Goal: Task Accomplishment & Management: Use online tool/utility

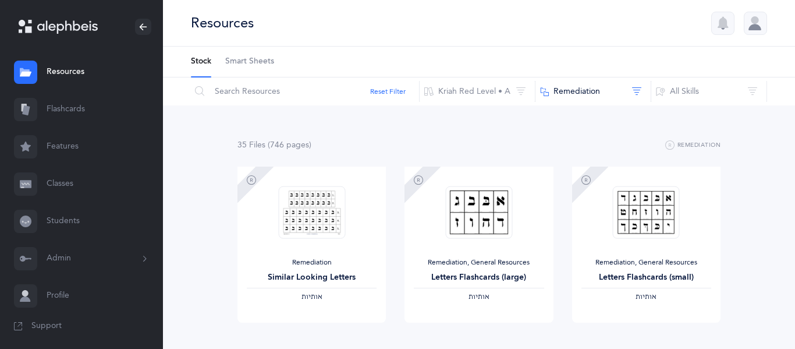
click at [59, 174] on link "Classes" at bounding box center [81, 183] width 163 height 37
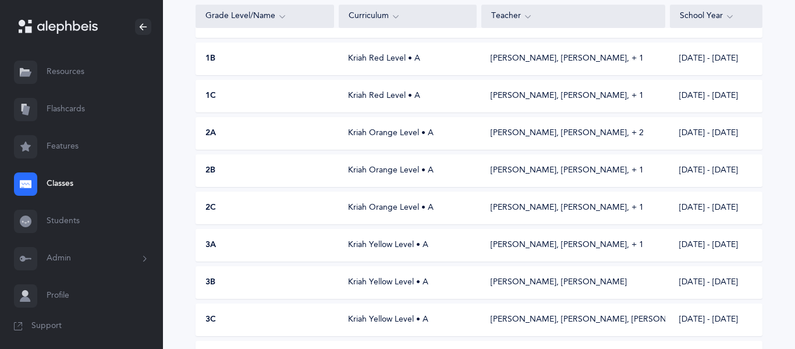
scroll to position [264, 0]
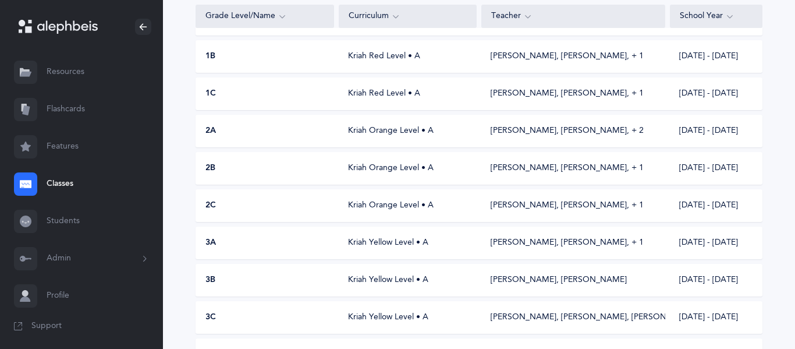
click at [293, 143] on div "2A Kriah Orange Level • A Andi Schochet, Rachel Khorramian‪, + 2‬ 2025 - 2026" at bounding box center [479, 131] width 567 height 33
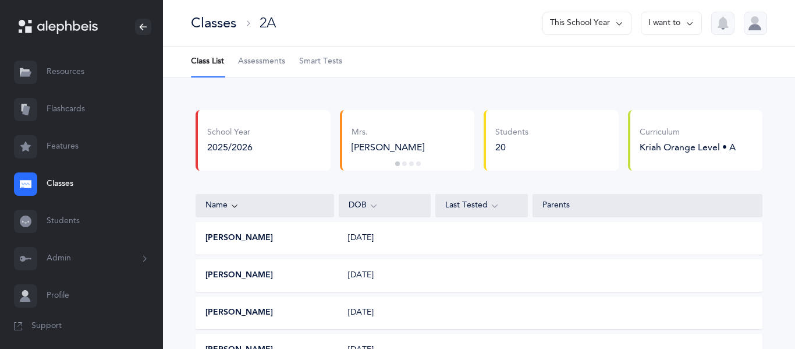
click at [284, 66] on span "Assessments" at bounding box center [261, 62] width 47 height 12
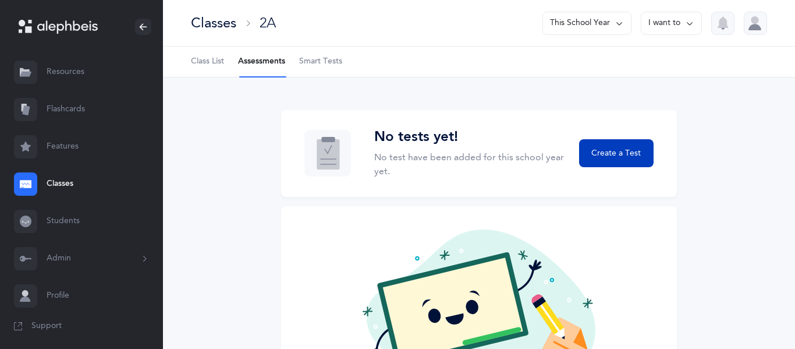
click at [607, 164] on button "Create a Test" at bounding box center [616, 153] width 75 height 28
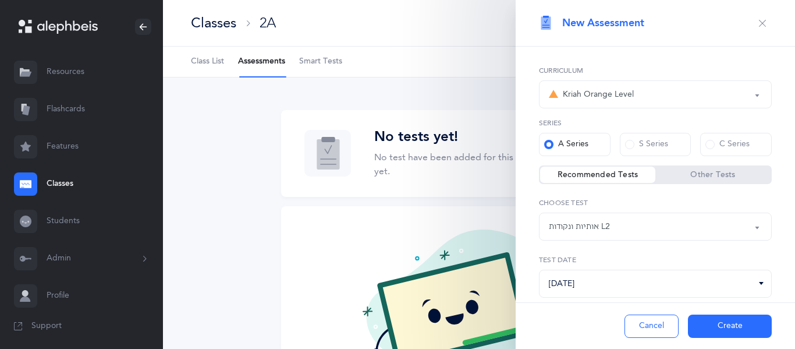
click at [762, 226] on button "אותיות ונקודות L2" at bounding box center [655, 227] width 233 height 28
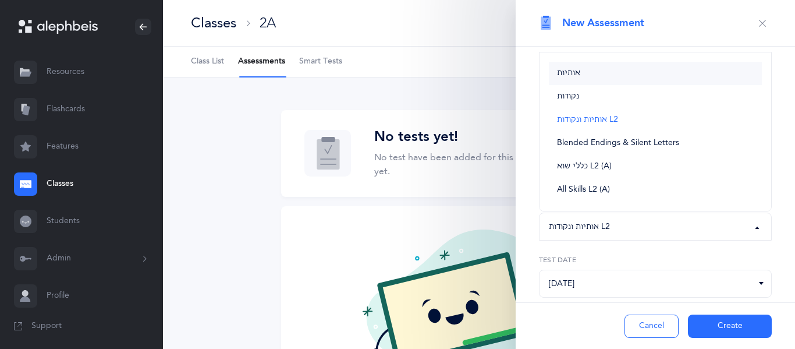
click at [579, 73] on span "אותיות" at bounding box center [568, 73] width 23 height 10
select select "2"
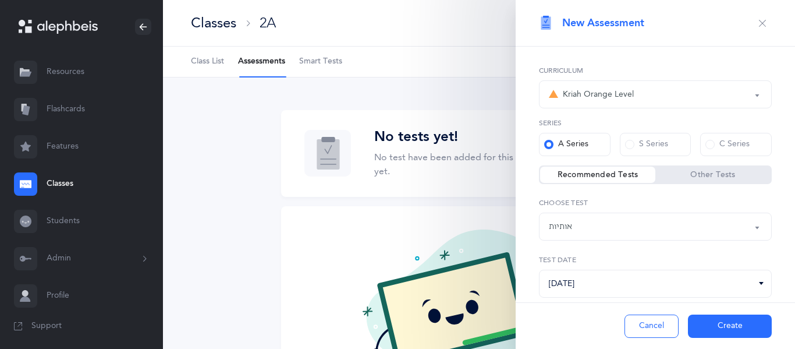
click at [746, 321] on button "Create" at bounding box center [730, 325] width 84 height 23
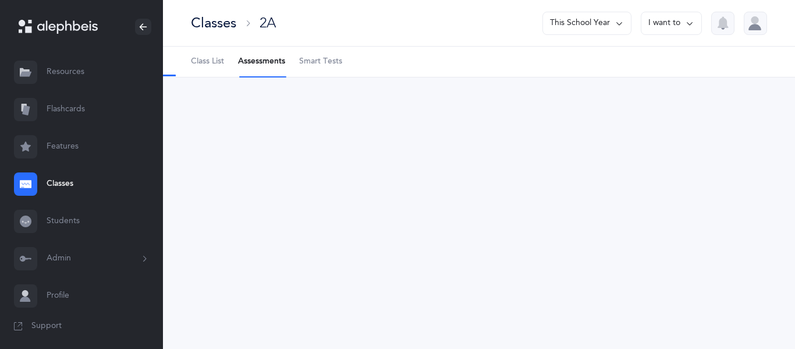
select select "2"
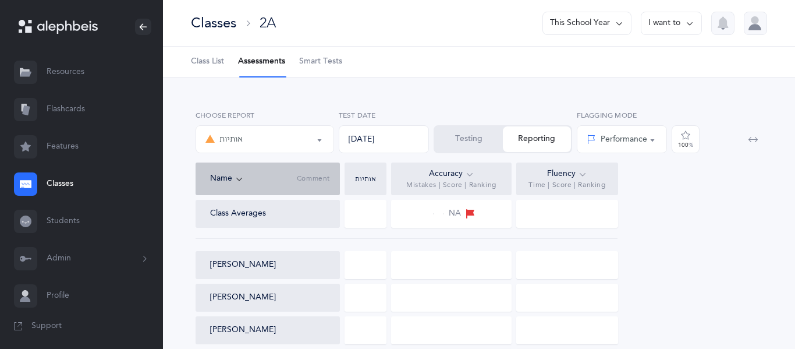
click at [459, 136] on button "Testing" at bounding box center [469, 139] width 68 height 26
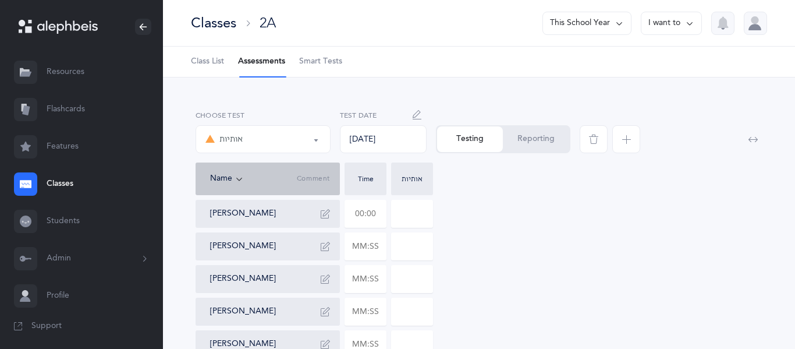
click at [371, 212] on input "text" at bounding box center [365, 213] width 41 height 27
type input "02:00"
click at [419, 210] on input "0" at bounding box center [412, 213] width 41 height 27
type input "05"
click at [370, 241] on input "text" at bounding box center [365, 246] width 41 height 27
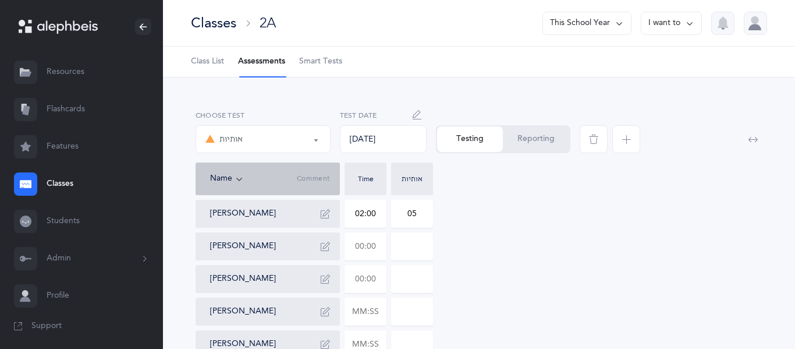
click at [373, 275] on input "text" at bounding box center [365, 279] width 41 height 27
type input "02:00"
click at [412, 280] on input "0" at bounding box center [412, 279] width 41 height 27
type input "09"
click at [359, 309] on input "text" at bounding box center [365, 311] width 41 height 27
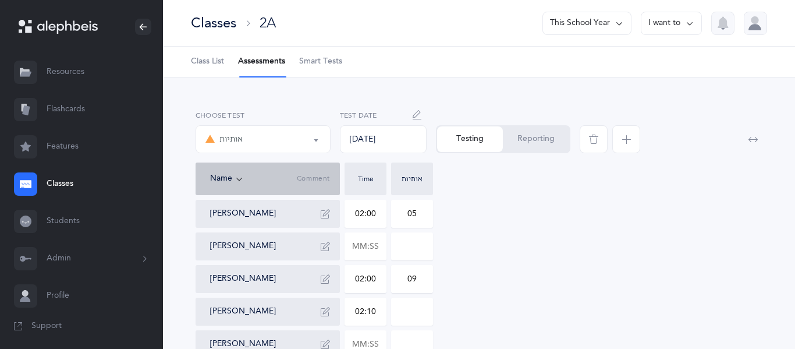
type input "02:10"
click at [413, 314] on input "0" at bounding box center [412, 311] width 41 height 27
type input "08"
click at [359, 339] on input "text" at bounding box center [365, 344] width 41 height 27
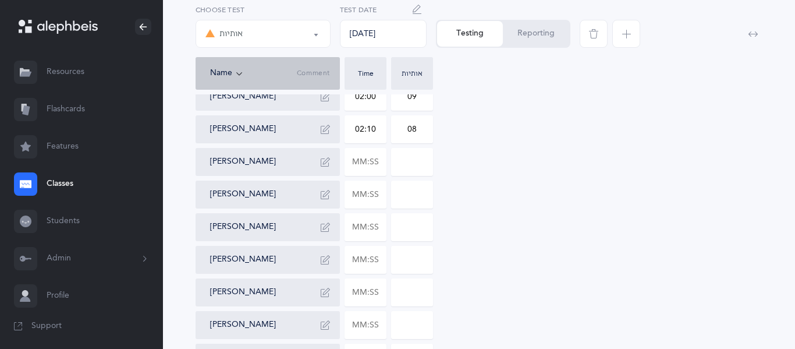
scroll to position [175, 0]
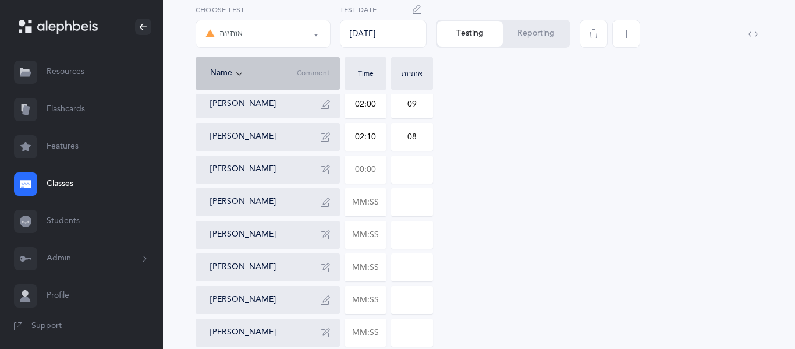
click at [362, 169] on input "text" at bounding box center [365, 169] width 41 height 27
type input "01:43"
click at [406, 166] on input "0" at bounding box center [412, 169] width 41 height 27
type input "30"
click at [372, 208] on input "text" at bounding box center [365, 202] width 41 height 27
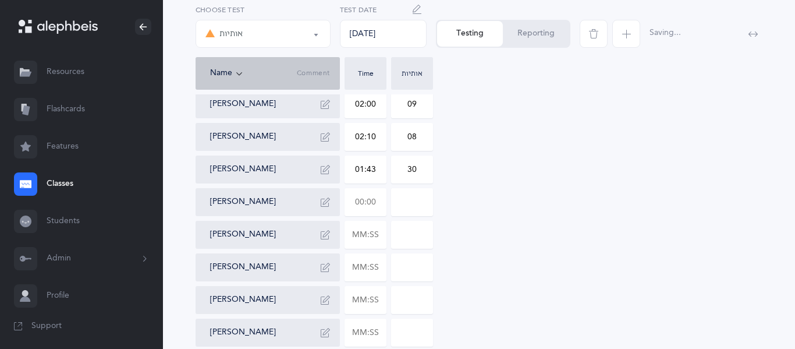
click at [565, 187] on div "Adele Amini 02:00 05 Justin Amiri Shaul Birman 02:00 09 Joseph Botach 02:10 08 …" at bounding box center [479, 348] width 567 height 647
click at [421, 168] on input "30" at bounding box center [412, 169] width 41 height 27
type input "3"
click at [368, 203] on input "text" at bounding box center [365, 202] width 41 height 27
click at [579, 204] on div "Adele Amini 02:00 05 Justin Amiri Shaul Birman 02:00 09 Joseph Botach 02:10 08 …" at bounding box center [479, 348] width 567 height 647
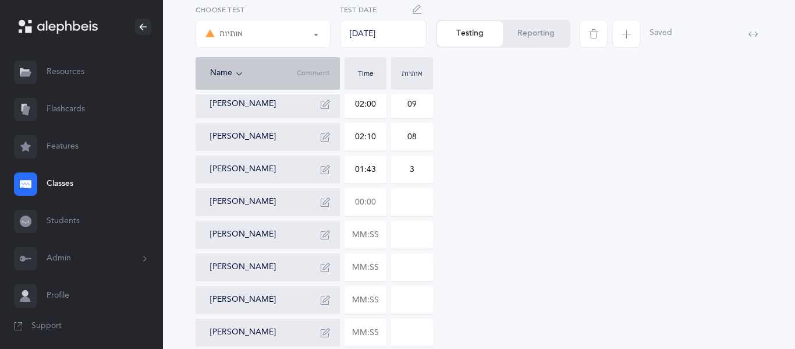
click at [358, 200] on input "text" at bounding box center [365, 202] width 41 height 27
type input "01:42"
type input "0"
click at [419, 215] on div "0" at bounding box center [412, 202] width 42 height 28
click at [418, 190] on input "0" at bounding box center [412, 202] width 41 height 27
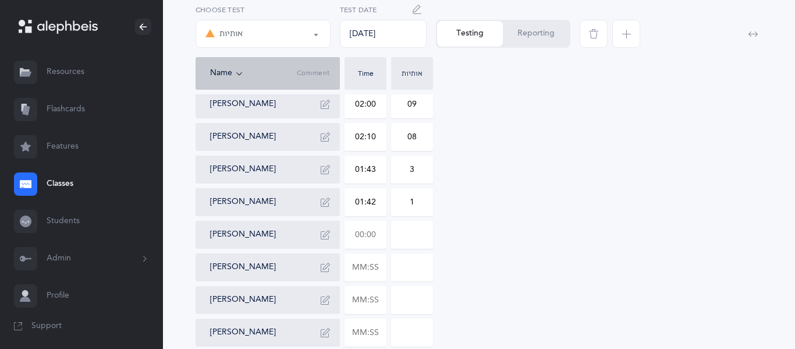
type input "1"
click at [381, 238] on input "text" at bounding box center [365, 234] width 41 height 27
type input "01:50"
click at [401, 242] on input "0" at bounding box center [412, 234] width 41 height 27
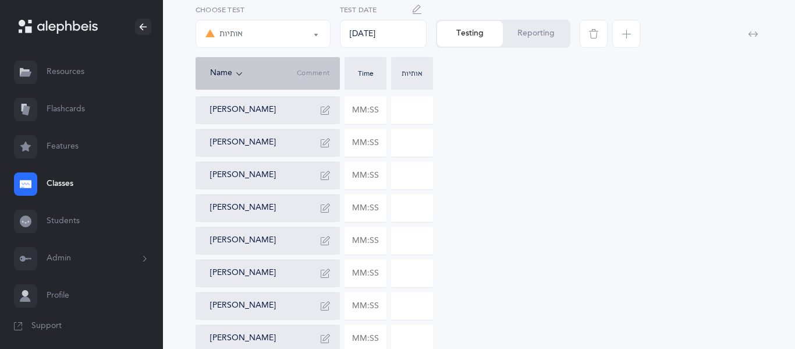
scroll to position [329, 0]
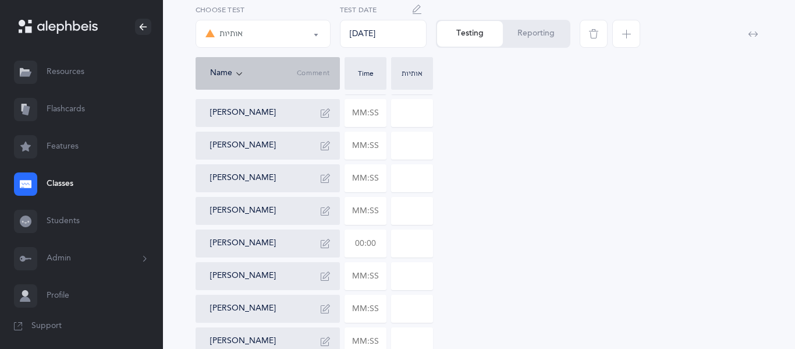
type input "7"
click at [373, 241] on input "text" at bounding box center [365, 243] width 41 height 27
type input "03:05"
click at [408, 245] on input "0" at bounding box center [412, 243] width 41 height 27
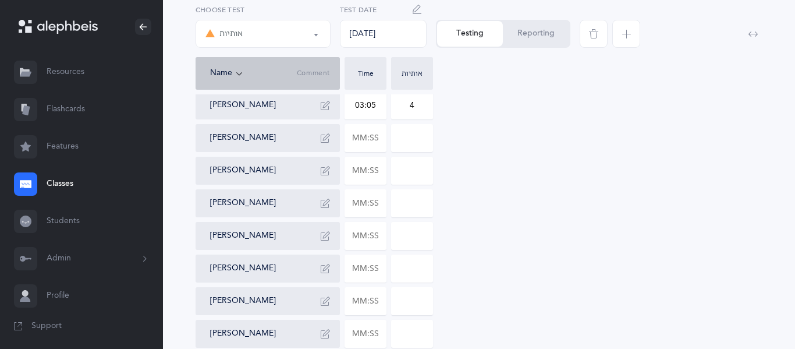
scroll to position [470, 0]
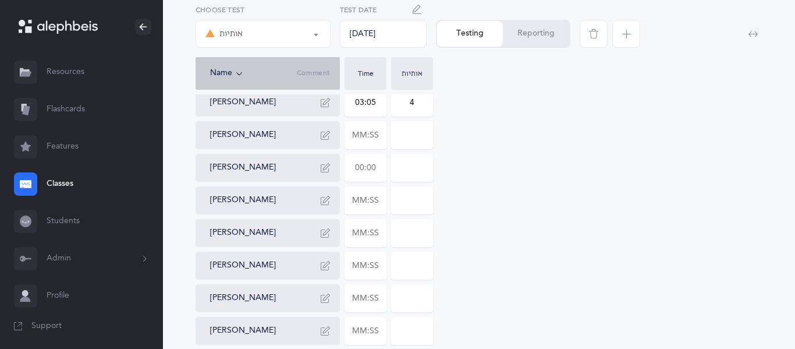
type input "4"
click at [371, 168] on input "text" at bounding box center [365, 167] width 41 height 27
type input "03:00"
click at [415, 171] on input "0" at bounding box center [412, 167] width 41 height 27
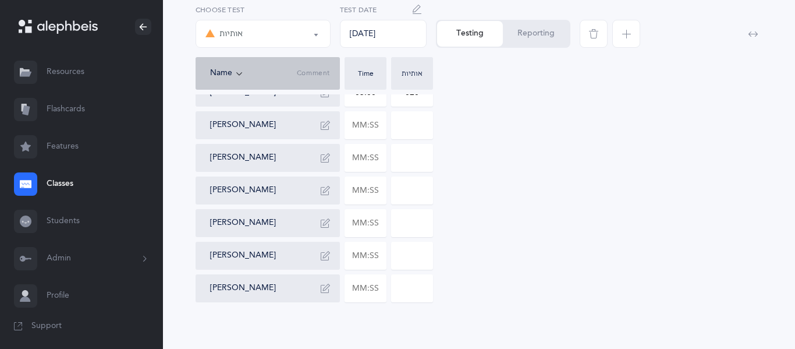
scroll to position [548, 0]
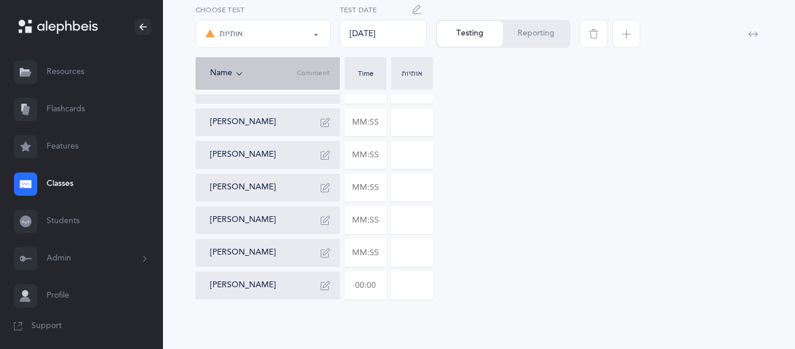
type input "020"
click at [360, 285] on input "text" at bounding box center [365, 285] width 41 height 27
type input "01:57"
type input "0"
click at [415, 296] on input "0" at bounding box center [412, 285] width 41 height 27
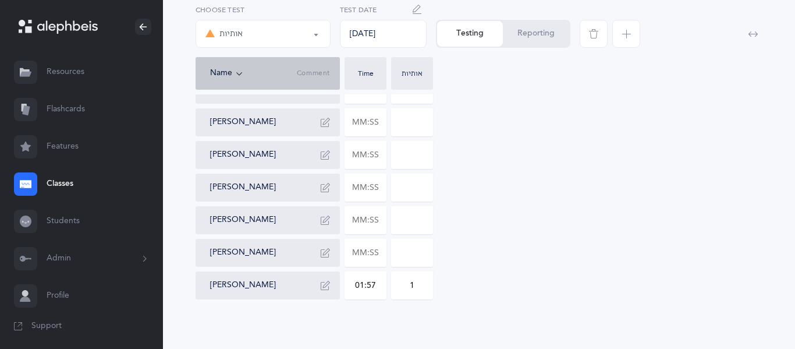
type input "1"
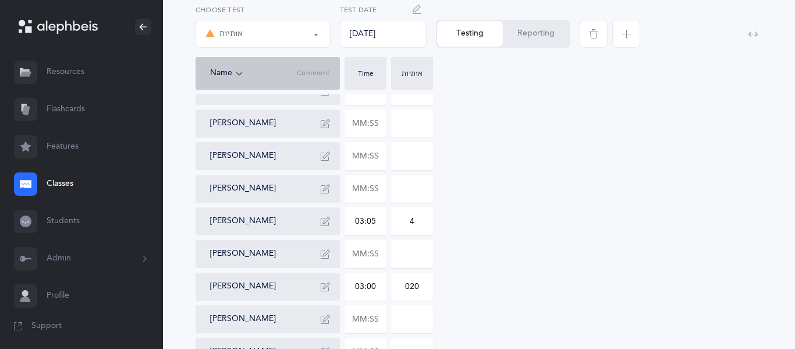
scroll to position [554, 0]
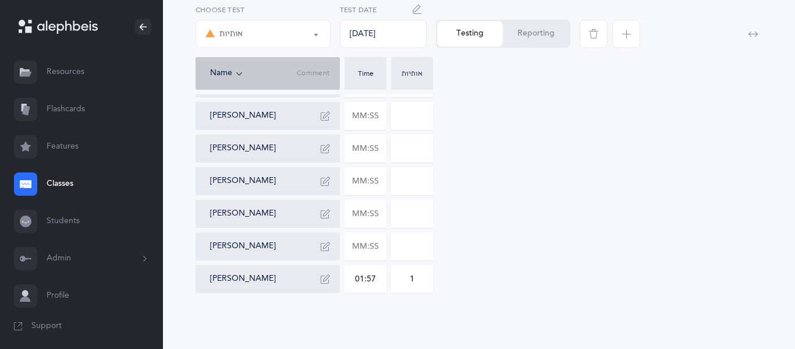
click at [544, 41] on button "Reporting" at bounding box center [536, 34] width 66 height 26
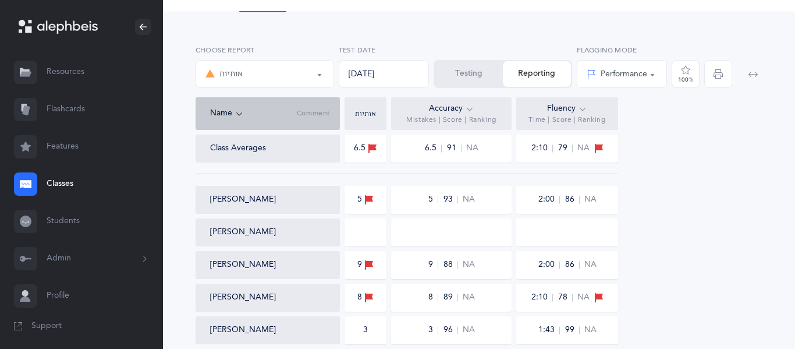
scroll to position [68, 0]
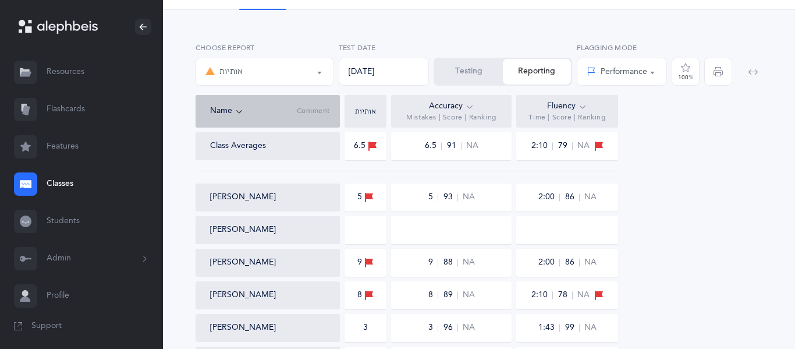
click at [319, 189] on div "[PERSON_NAME]" at bounding box center [268, 197] width 144 height 28
click at [488, 62] on button "Testing" at bounding box center [469, 72] width 68 height 26
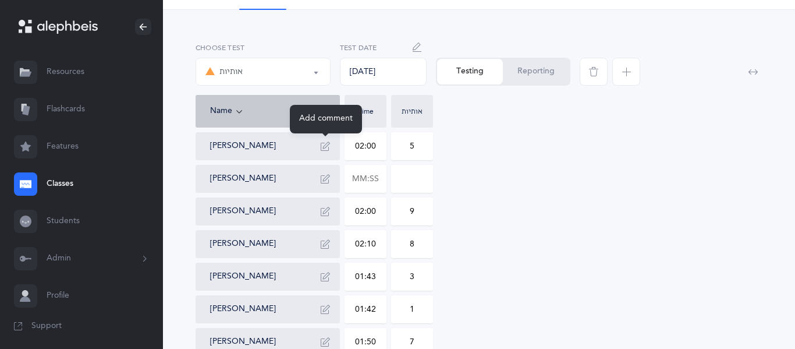
click at [331, 149] on button "button" at bounding box center [325, 146] width 19 height 19
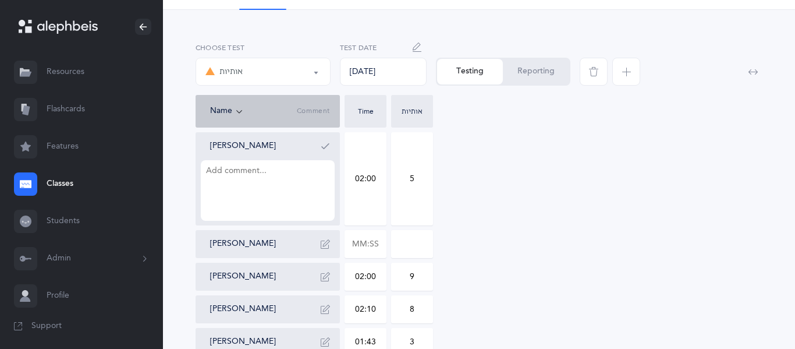
click at [236, 164] on textarea at bounding box center [268, 190] width 134 height 61
click at [221, 172] on textarea "t" at bounding box center [268, 190] width 134 height 61
type textarea "taf/tet"
click at [332, 147] on button "button" at bounding box center [325, 146] width 19 height 19
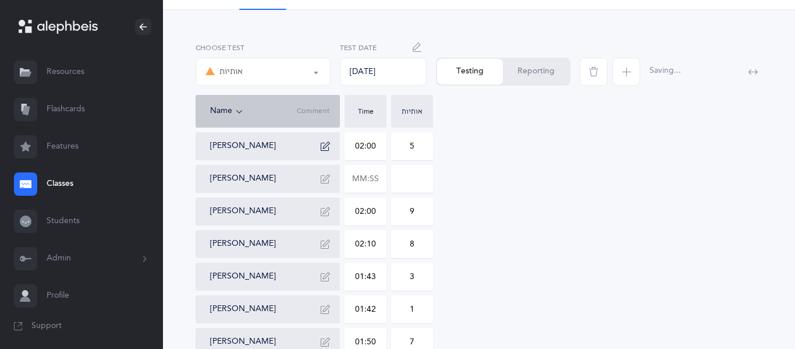
click at [332, 147] on button "button" at bounding box center [325, 146] width 19 height 19
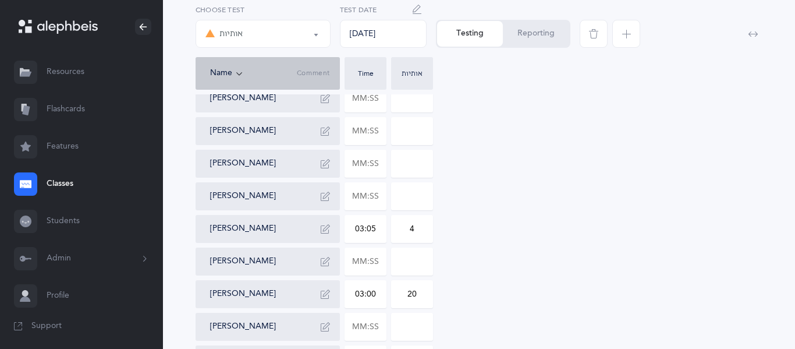
scroll to position [420, 0]
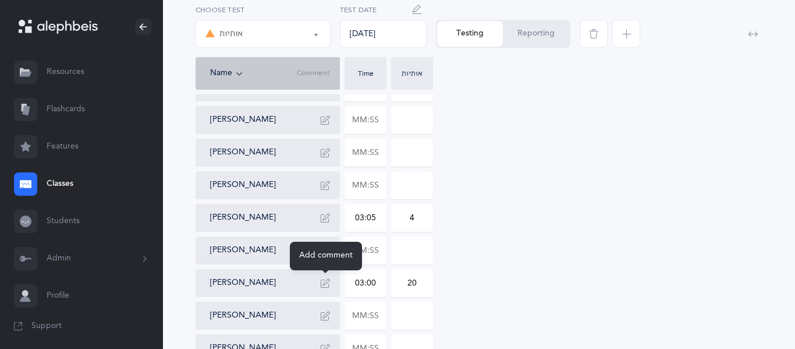
click at [323, 285] on icon "button" at bounding box center [325, 282] width 9 height 9
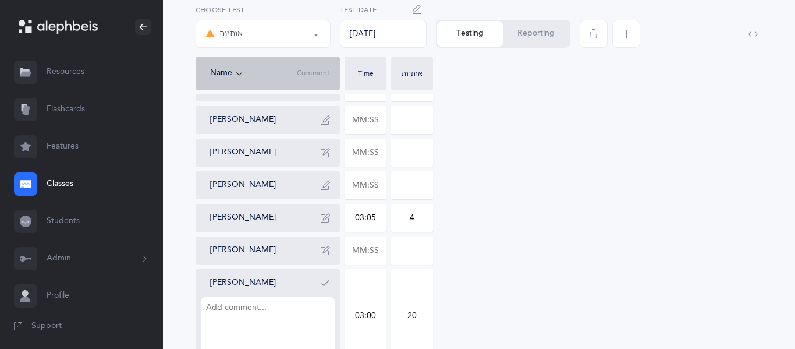
click at [231, 298] on textarea at bounding box center [268, 327] width 134 height 61
type textarea "similar sounding letters"
click at [332, 287] on button "button" at bounding box center [325, 283] width 19 height 19
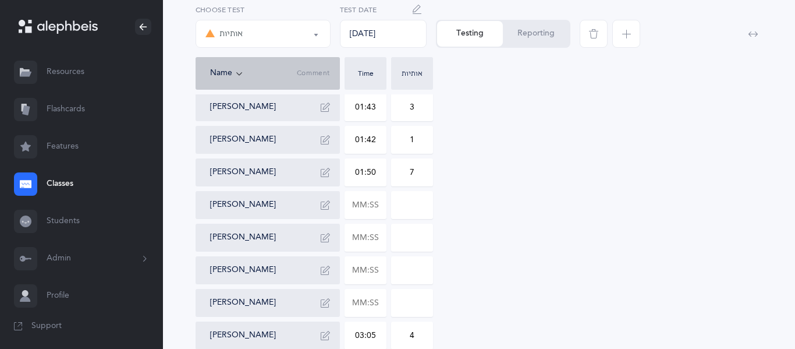
scroll to position [278, 0]
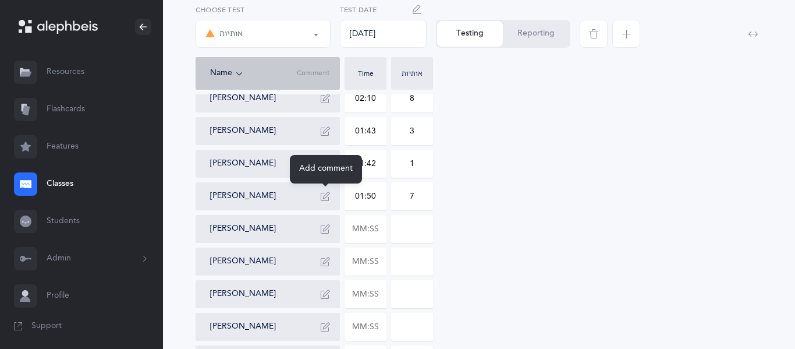
click at [319, 201] on button "button" at bounding box center [325, 196] width 19 height 19
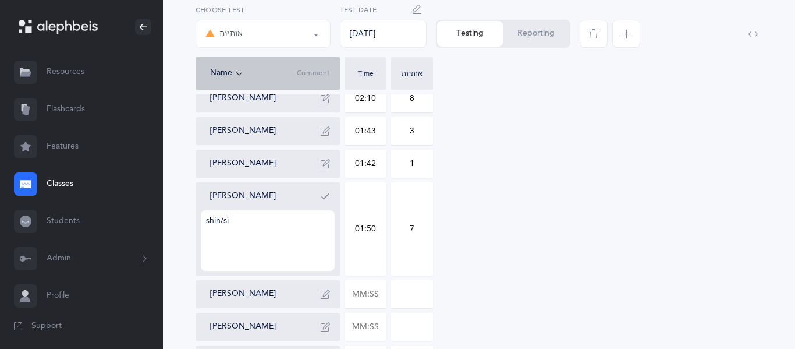
type textarea "shin/sin"
click at [316, 197] on button "button" at bounding box center [325, 196] width 19 height 19
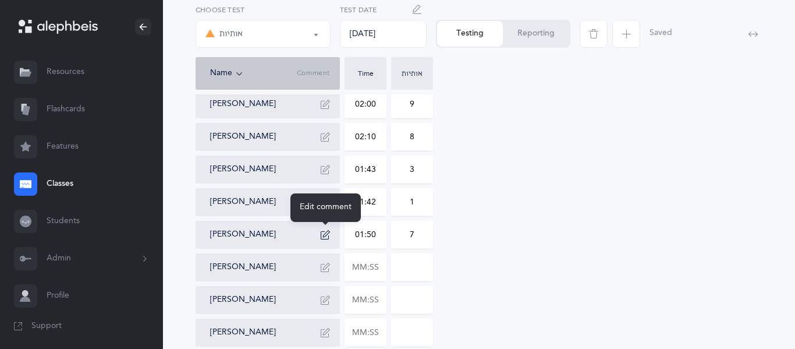
scroll to position [239, 0]
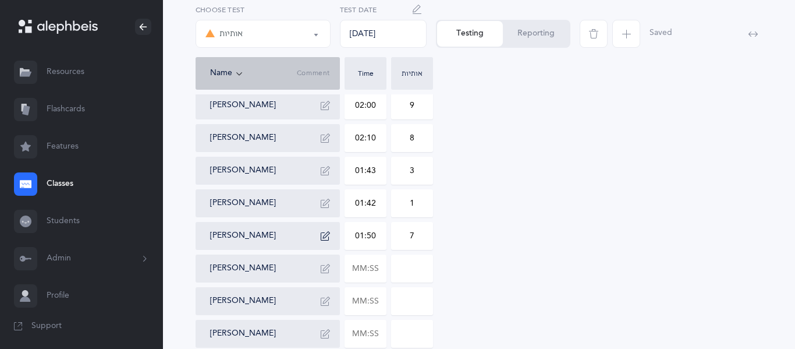
click at [553, 286] on div "Adele Amini taf/tet 02:00 5 Justin Amiri Shaul Birman 02:00 9 Joseph Botach 02:…" at bounding box center [479, 317] width 567 height 713
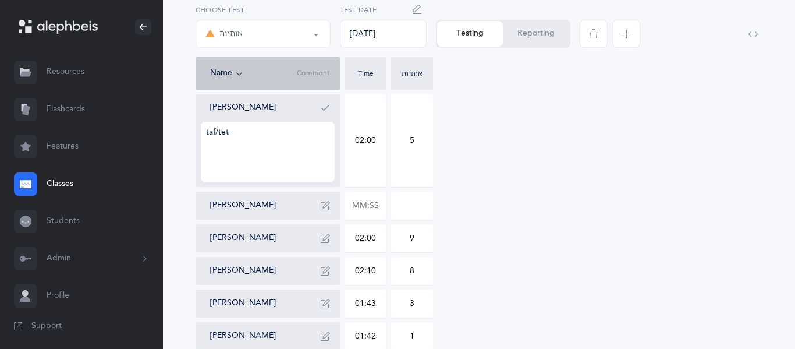
scroll to position [111, 0]
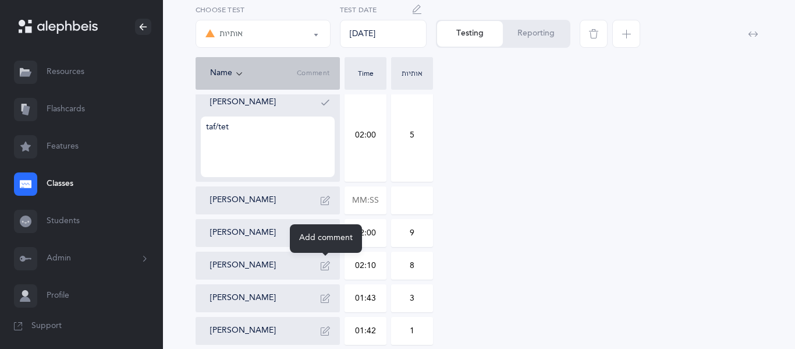
click at [324, 265] on icon "button" at bounding box center [325, 265] width 9 height 9
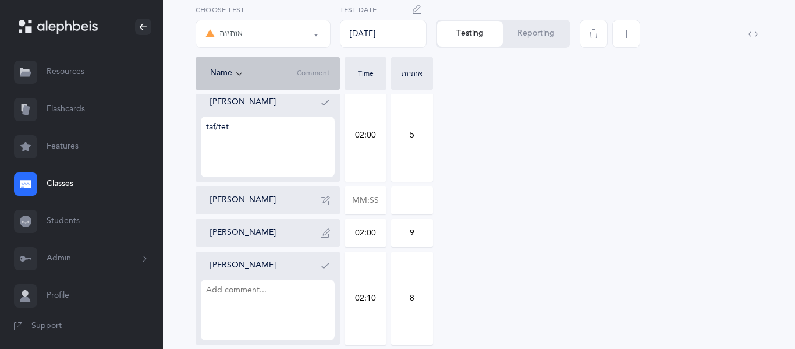
click at [269, 278] on div "[PERSON_NAME]" at bounding box center [272, 298] width 125 height 84
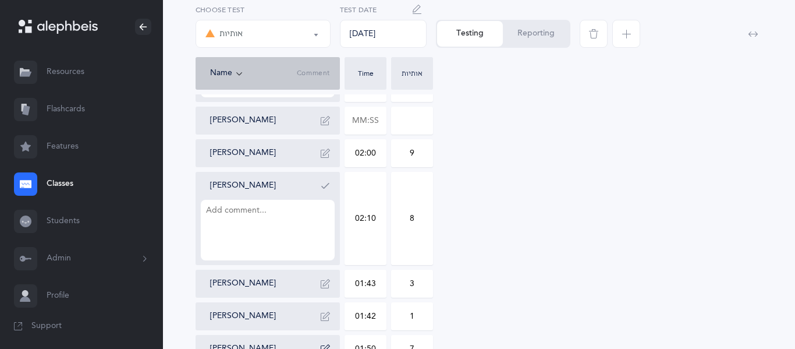
scroll to position [187, 0]
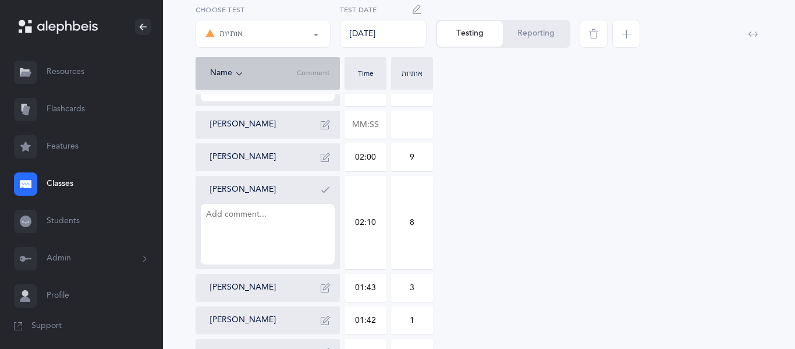
click at [273, 212] on textarea at bounding box center [268, 234] width 134 height 61
type textarea "same sounding letters"
click at [320, 196] on button "button" at bounding box center [325, 190] width 19 height 19
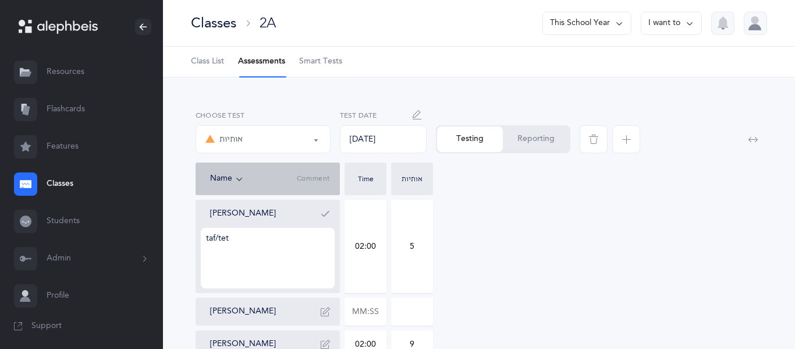
scroll to position [2, 0]
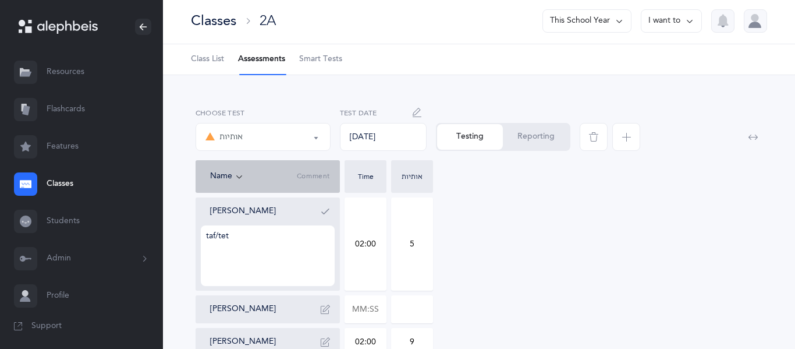
click at [325, 210] on icon "button" at bounding box center [325, 211] width 9 height 9
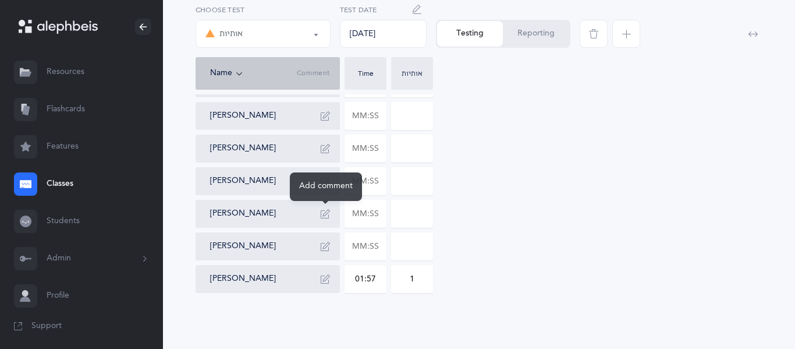
scroll to position [0, 0]
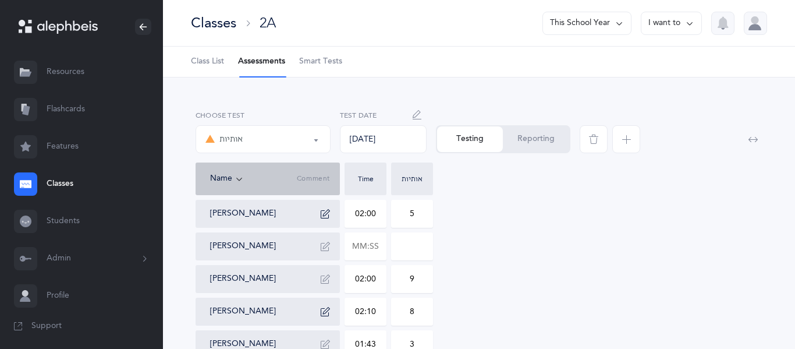
click at [217, 54] on link "Class List" at bounding box center [207, 62] width 33 height 30
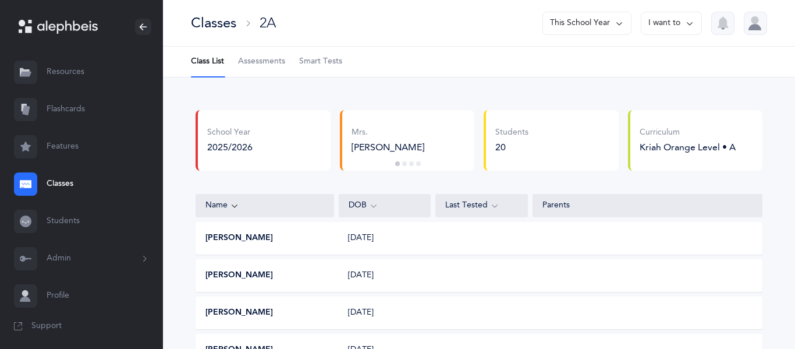
click at [42, 60] on link "Resources" at bounding box center [81, 72] width 163 height 37
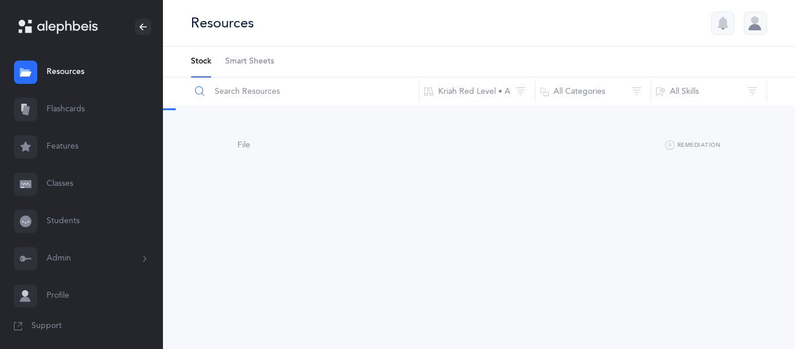
click at [258, 80] on input "text" at bounding box center [304, 91] width 229 height 28
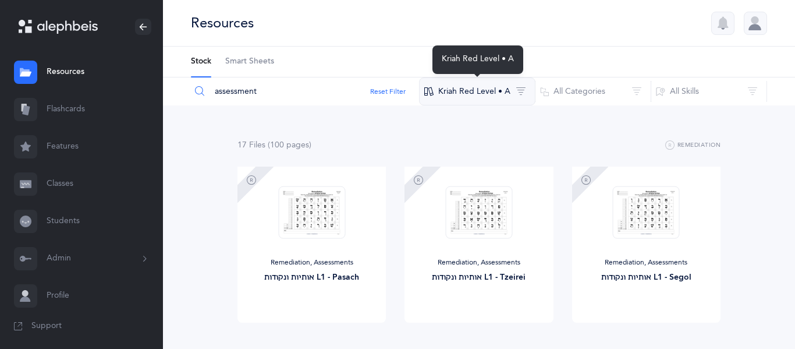
type input "assessment"
click at [506, 102] on button "Kriah Red Level • A" at bounding box center [477, 91] width 116 height 28
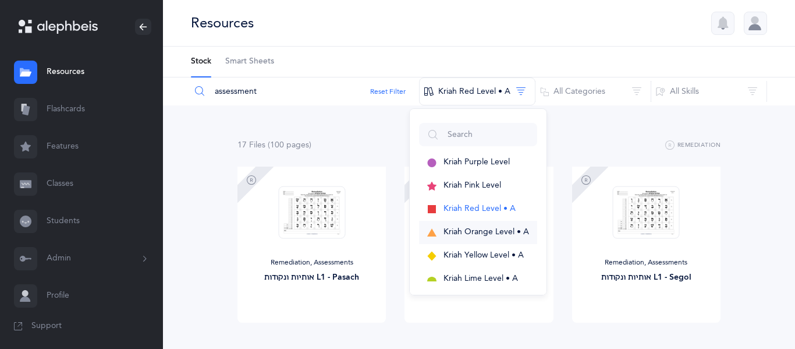
click at [469, 229] on span "Kriah Orange Level • A" at bounding box center [487, 231] width 86 height 9
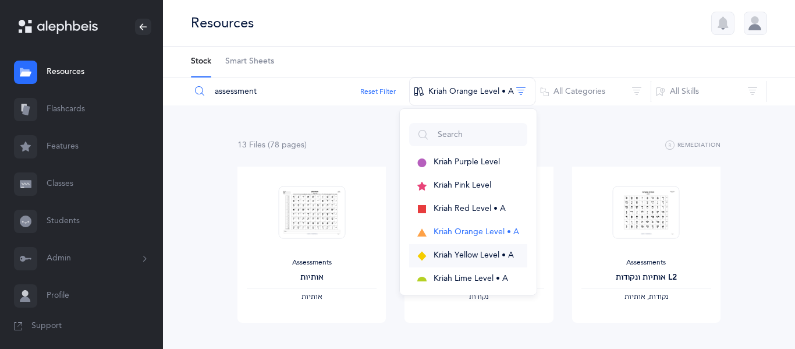
click at [432, 249] on button "Kriah Yellow Level • A" at bounding box center [468, 255] width 118 height 23
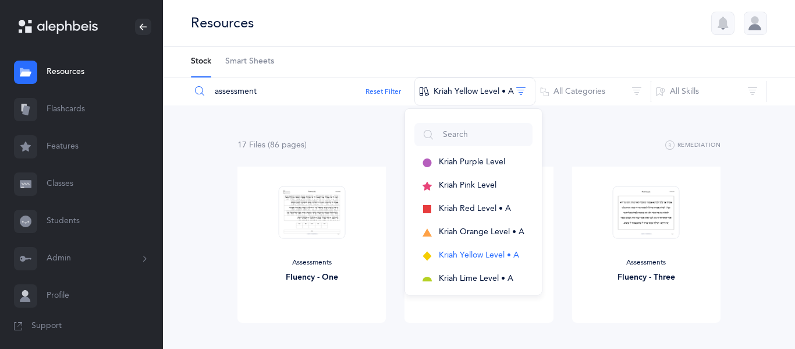
click at [730, 193] on div "Assessments Fluency - Three View" at bounding box center [646, 261] width 167 height 189
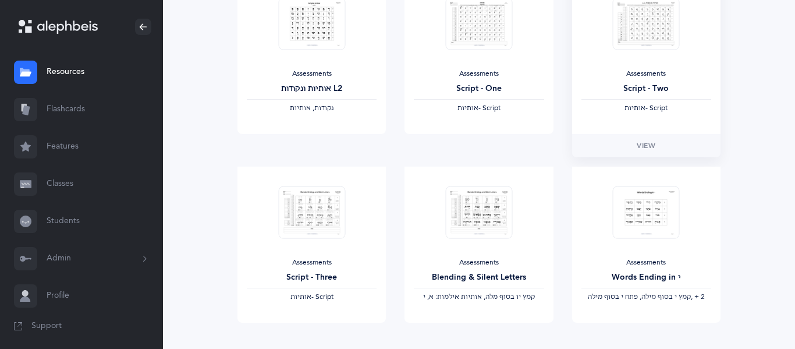
scroll to position [569, 0]
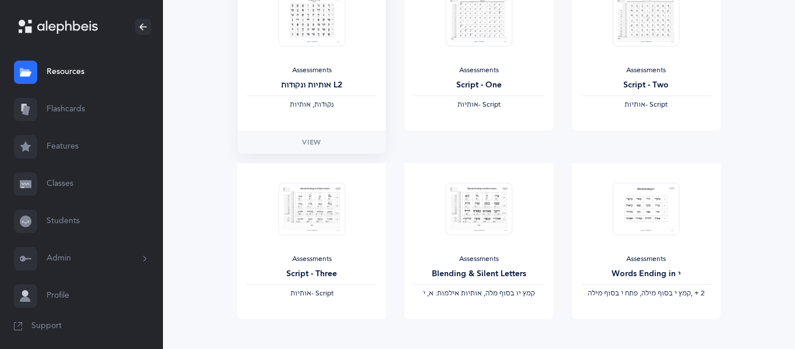
click at [335, 128] on div "Assessments אותיות ונקודות L2 ‫נקודות, אותיות‬" at bounding box center [312, 52] width 148 height 156
click at [327, 139] on link "View" at bounding box center [312, 141] width 148 height 23
click at [62, 181] on link "Classes" at bounding box center [81, 183] width 163 height 37
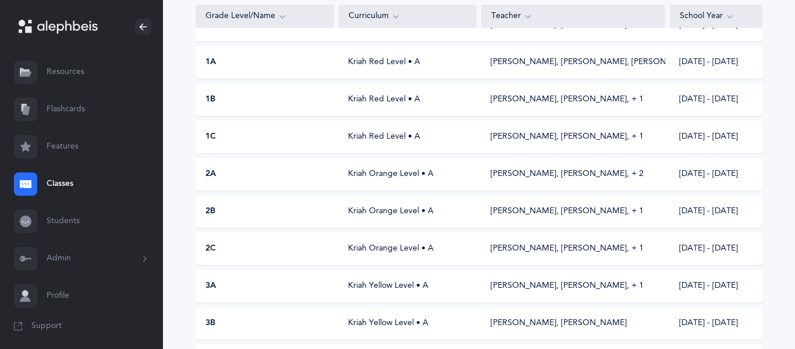
scroll to position [221, 0]
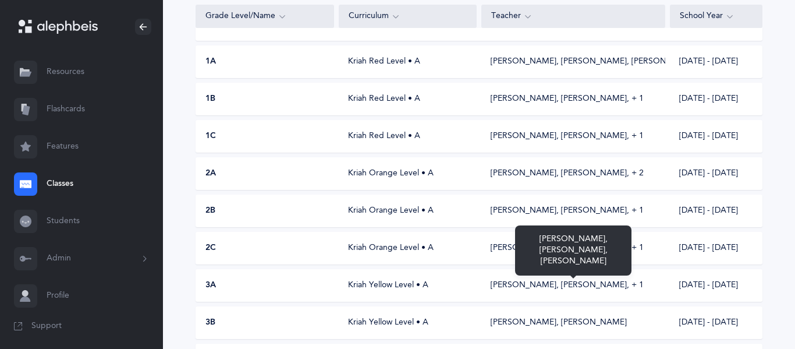
click at [498, 284] on div "[PERSON_NAME], [PERSON_NAME]‪, + 1‬" at bounding box center [567, 285] width 153 height 12
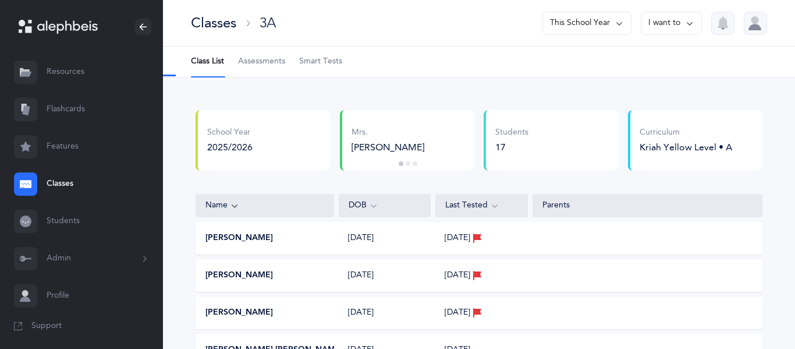
select select "9"
click at [261, 61] on span "Assessments" at bounding box center [261, 62] width 47 height 12
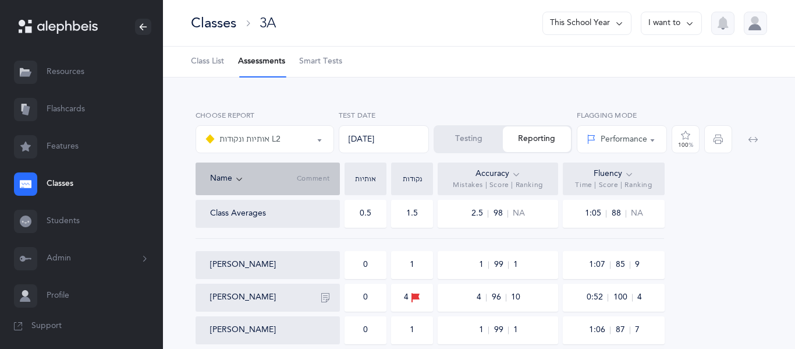
click at [471, 130] on button "Testing" at bounding box center [469, 139] width 68 height 26
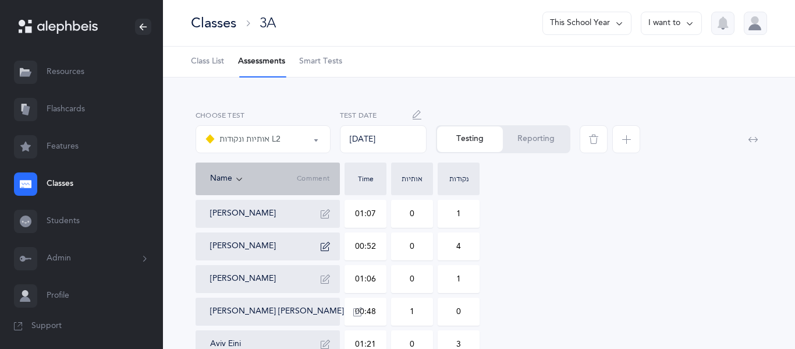
click at [358, 211] on input "01:07" at bounding box center [365, 213] width 41 height 27
click at [396, 209] on input "0" at bounding box center [412, 213] width 41 height 27
click at [327, 217] on icon "button" at bounding box center [325, 213] width 9 height 9
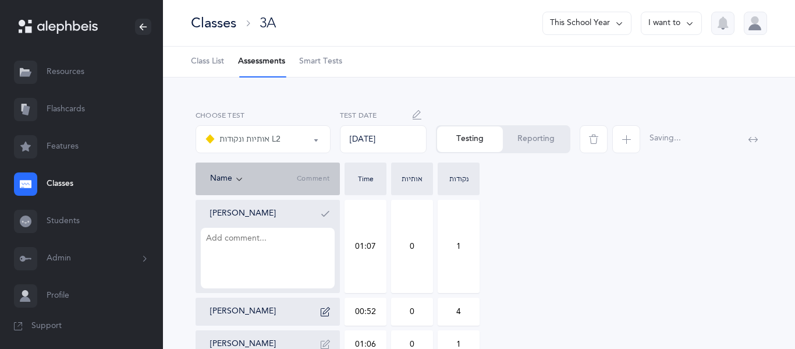
click at [273, 243] on textarea at bounding box center [268, 258] width 134 height 61
click at [529, 146] on button "Reporting" at bounding box center [536, 139] width 66 height 26
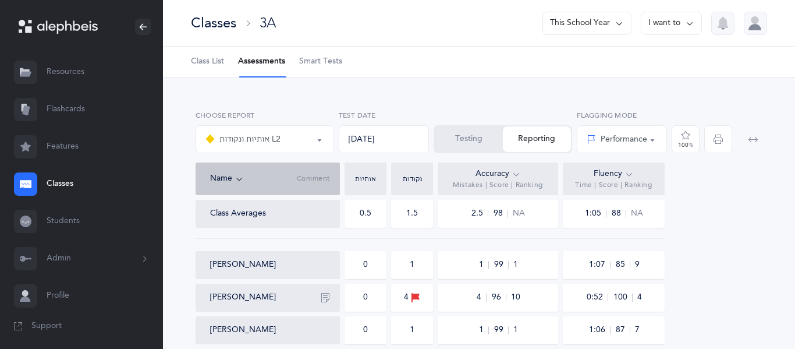
click at [87, 72] on link "Resources" at bounding box center [81, 72] width 163 height 37
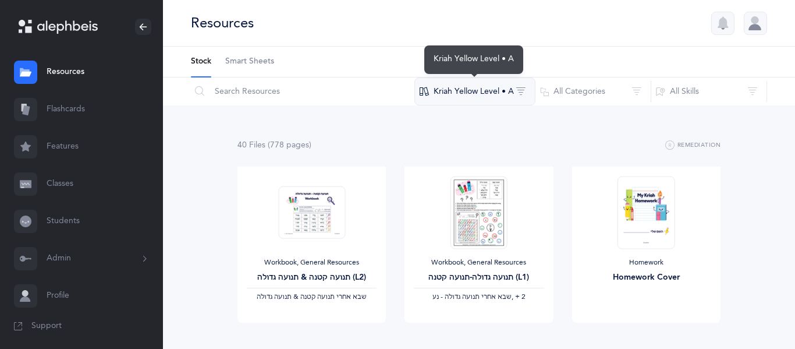
click at [525, 101] on button "Kriah Yellow Level • A" at bounding box center [475, 91] width 121 height 28
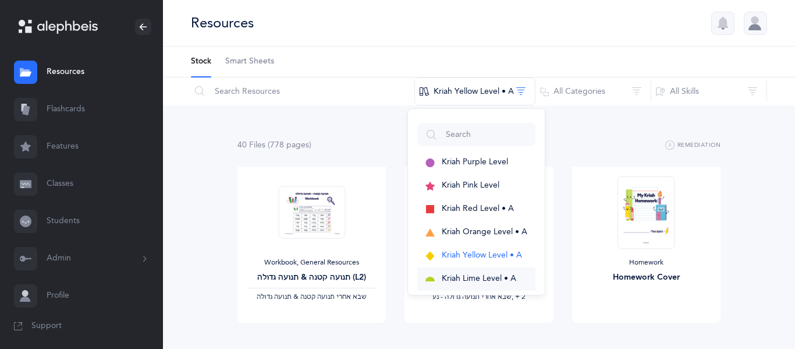
click at [447, 282] on span "Kriah Lime Level • A" at bounding box center [479, 278] width 75 height 9
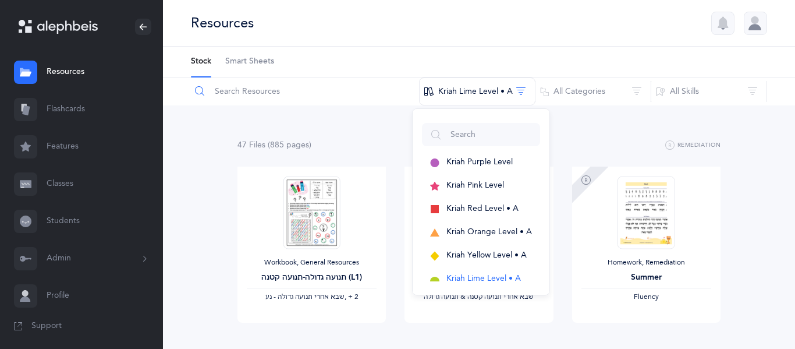
click at [331, 99] on input "text" at bounding box center [304, 91] width 229 height 28
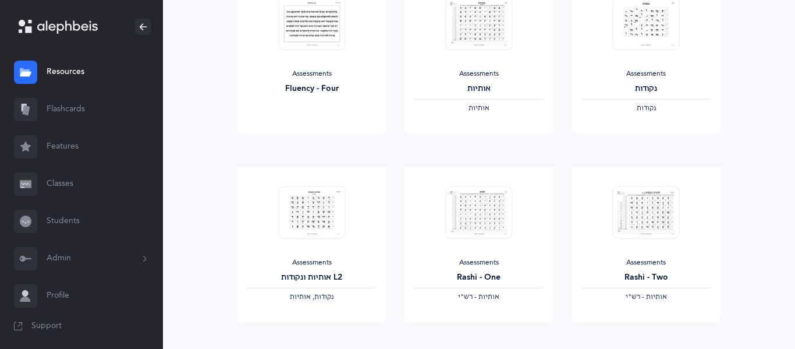
scroll to position [379, 0]
type input "assessments"
click at [309, 328] on span "View" at bounding box center [311, 332] width 19 height 10
click at [62, 172] on link "Classes" at bounding box center [81, 183] width 163 height 37
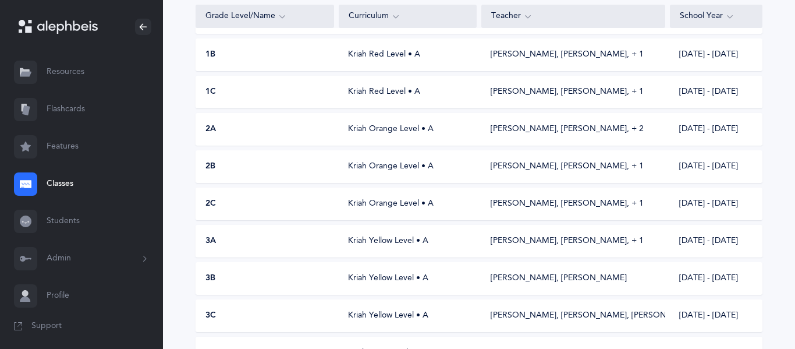
scroll to position [270, 0]
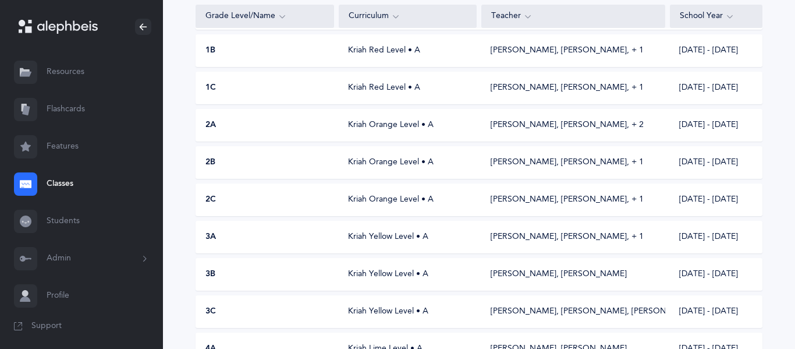
click at [264, 303] on div "3C Kriah Yellow Level • A Daniel Amar, Maayan Aharon, Ashira Essas 2025 - 2026" at bounding box center [479, 311] width 567 height 33
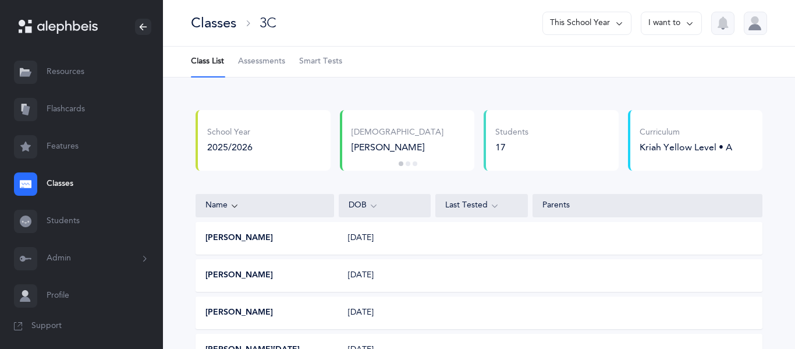
click at [262, 59] on span "Assessments" at bounding box center [261, 62] width 47 height 12
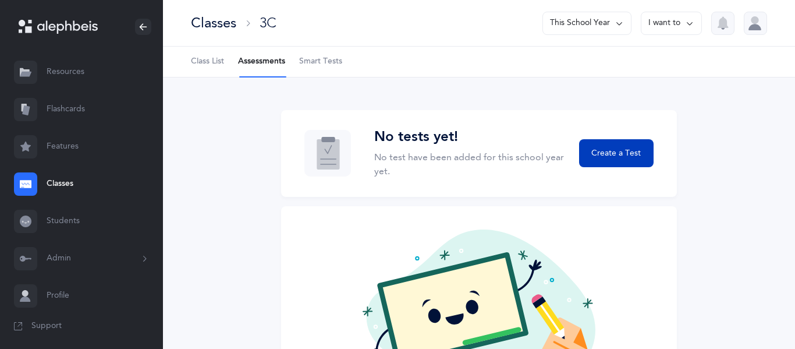
click at [616, 144] on button "Create a Test" at bounding box center [616, 153] width 75 height 28
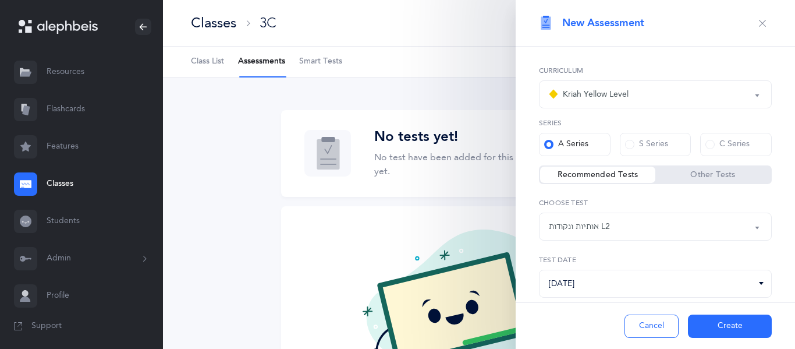
scroll to position [28, 0]
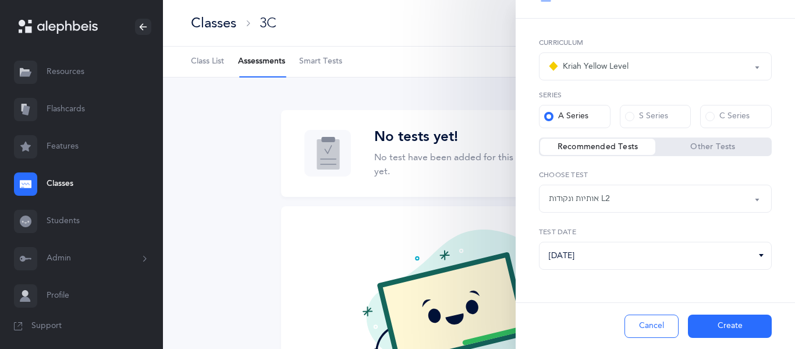
click at [702, 321] on button "Create" at bounding box center [730, 325] width 84 height 23
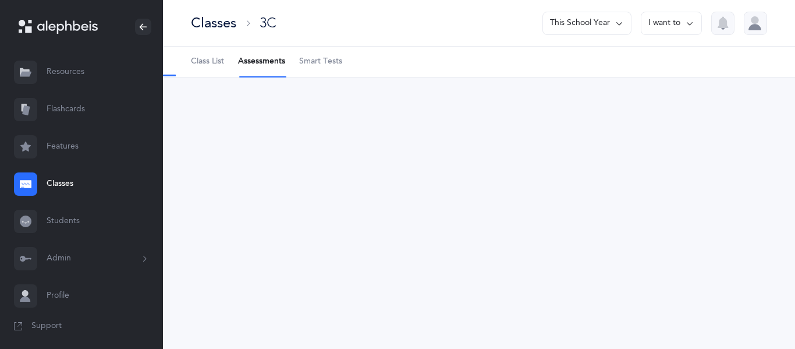
select select "9"
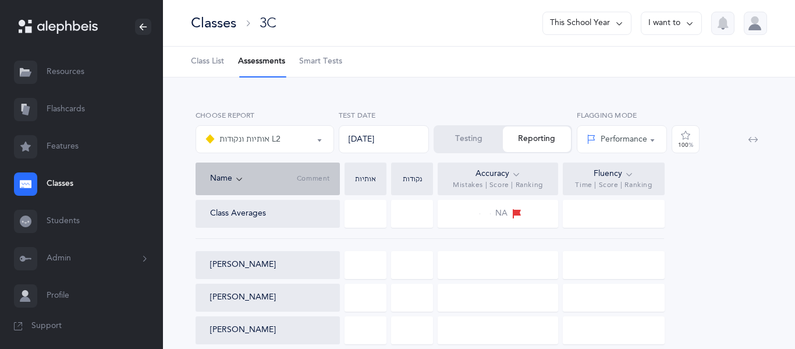
click at [459, 150] on button "Testing" at bounding box center [469, 139] width 68 height 26
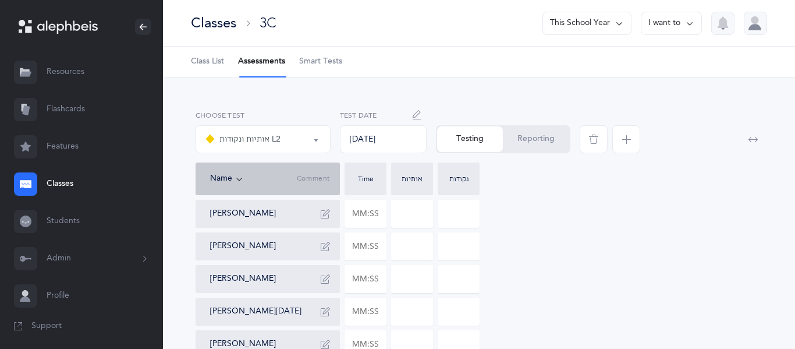
click at [416, 210] on input at bounding box center [412, 213] width 41 height 27
type input "1"
click at [367, 215] on input "text" at bounding box center [365, 213] width 41 height 27
type input "00:00"
click at [427, 218] on input "1" at bounding box center [412, 213] width 41 height 27
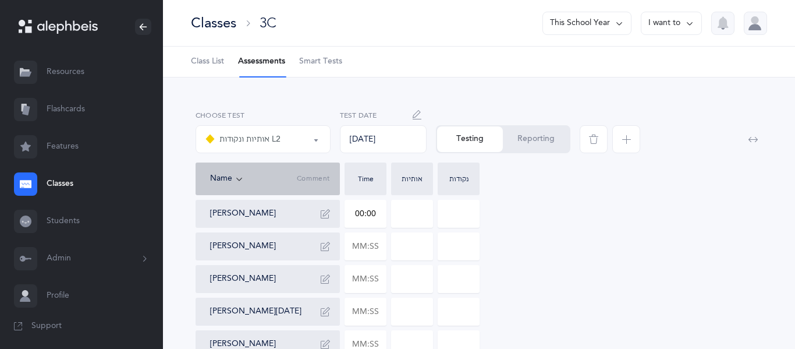
click at [384, 227] on div "00:00" at bounding box center [366, 214] width 42 height 28
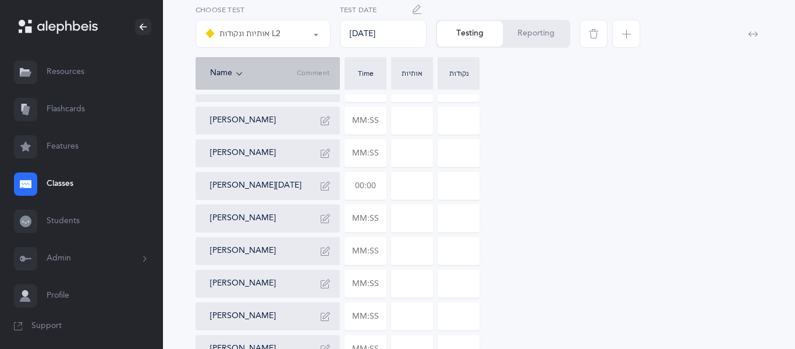
scroll to position [128, 0]
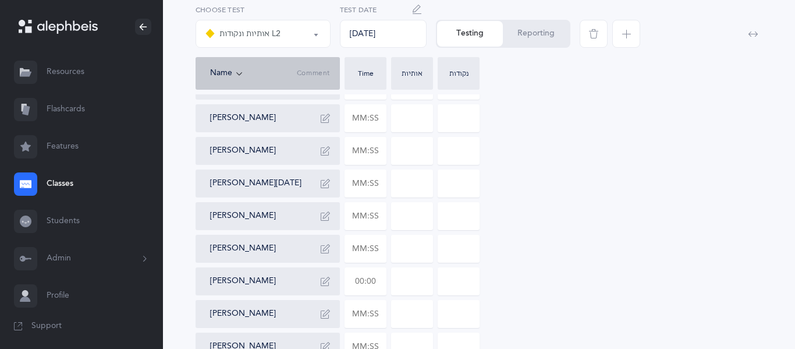
click at [370, 283] on input "text" at bounding box center [365, 281] width 41 height 27
click at [414, 293] on input at bounding box center [412, 281] width 41 height 27
type input "00:48"
type input "0"
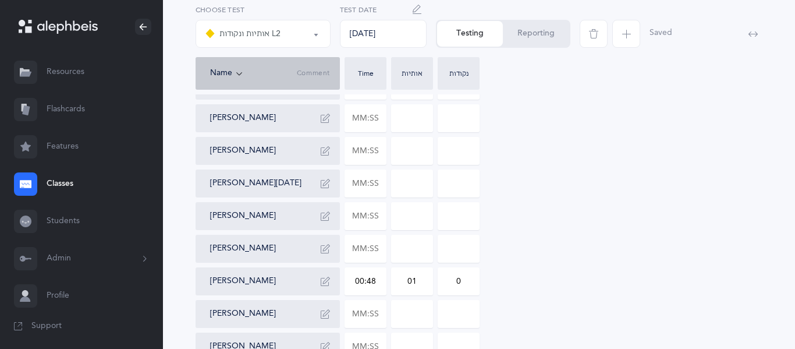
type input "0"
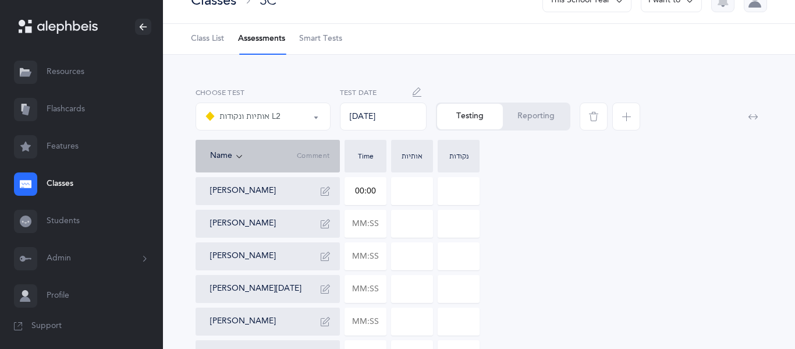
scroll to position [29, 0]
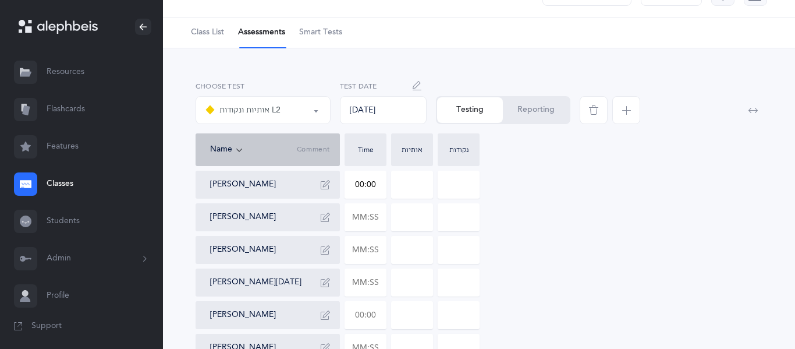
type input "1"
click at [368, 318] on input "text" at bounding box center [365, 315] width 41 height 27
click at [358, 319] on input "text" at bounding box center [365, 315] width 41 height 27
type input "01:07"
type input "0"
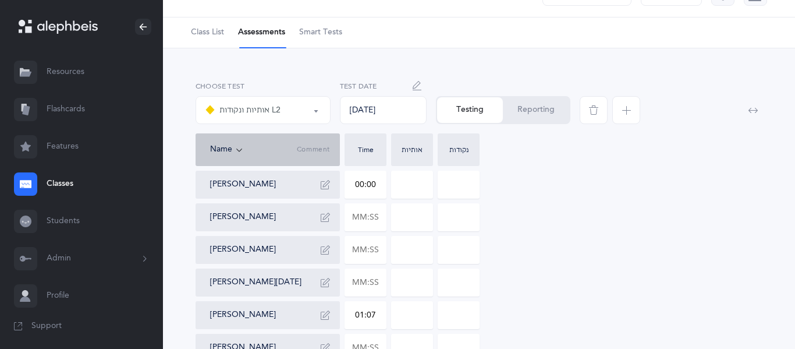
type input "0"
click at [402, 324] on input "0" at bounding box center [412, 315] width 41 height 27
type input "0"
click at [416, 317] on input "0" at bounding box center [412, 315] width 41 height 27
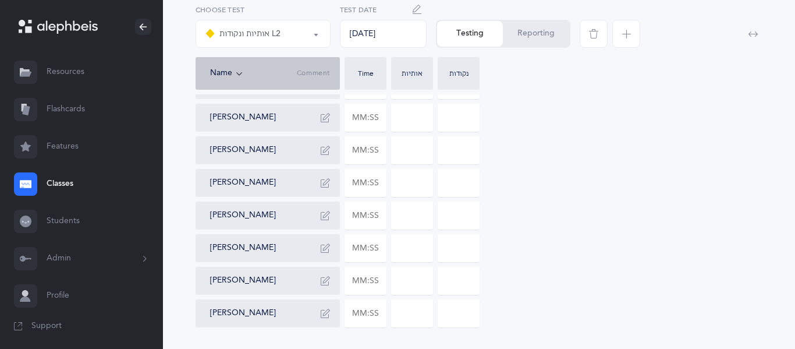
scroll to position [434, 0]
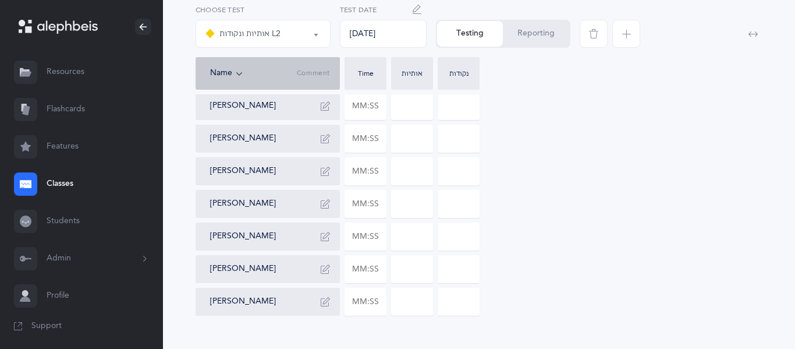
type input "5"
click at [365, 239] on input "text" at bounding box center [365, 236] width 41 height 27
type input "01:41"
type input "0"
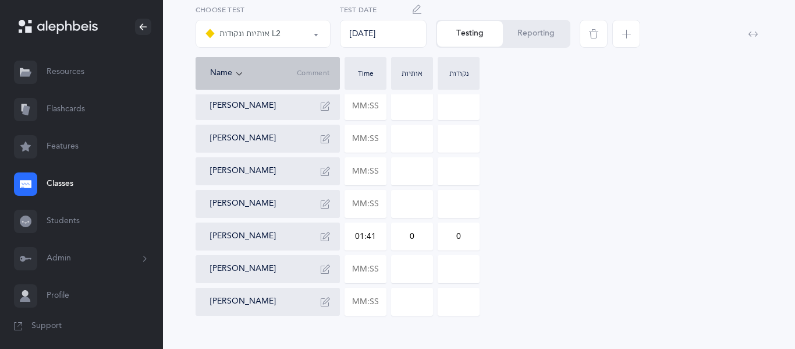
click at [420, 246] on input "0" at bounding box center [412, 236] width 41 height 27
type input "2"
click at [462, 245] on input "0" at bounding box center [458, 236] width 41 height 27
type input "1"
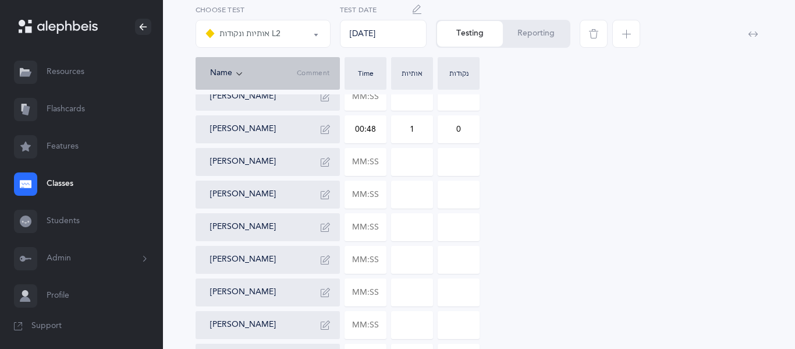
scroll to position [282, 0]
click at [356, 197] on input "text" at bounding box center [365, 192] width 41 height 27
type input "02:53"
type input "0"
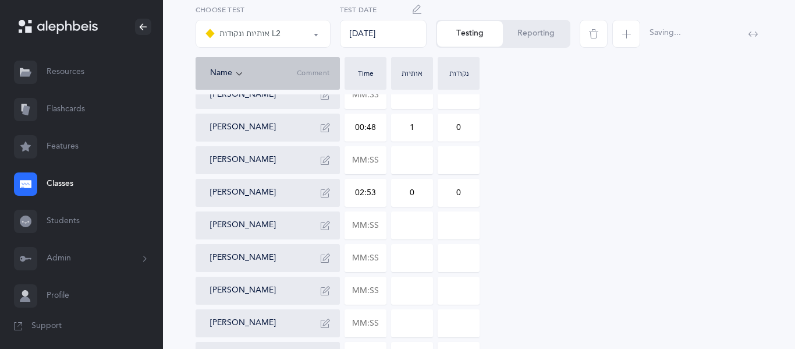
click at [411, 189] on input "0" at bounding box center [412, 192] width 41 height 27
type input "0"
click at [427, 201] on input "0" at bounding box center [412, 192] width 41 height 27
type input "4"
click at [474, 201] on input "0" at bounding box center [458, 192] width 41 height 27
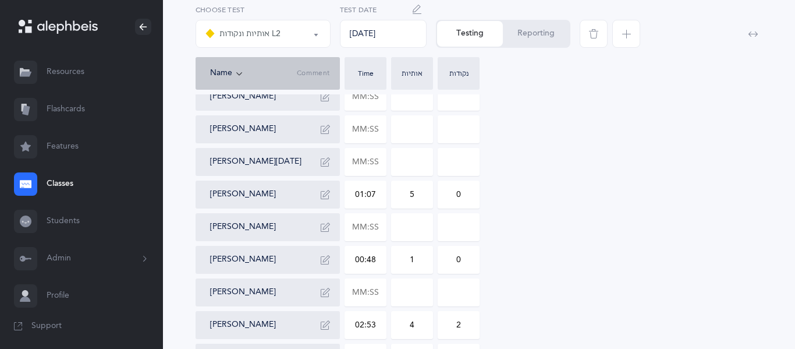
scroll to position [143, 0]
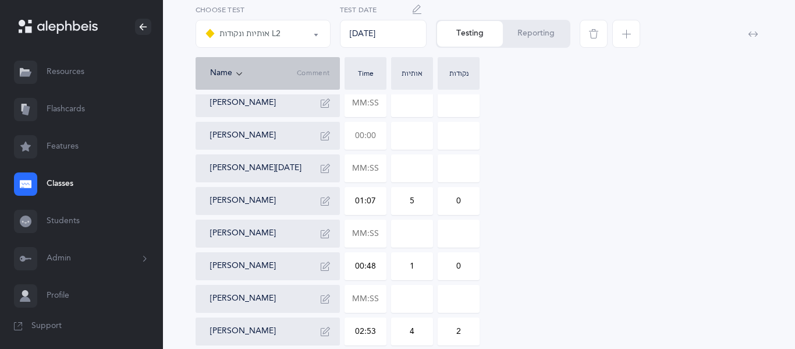
type input "2"
click at [373, 137] on input "text" at bounding box center [365, 135] width 41 height 27
type input "00:41"
type input "0"
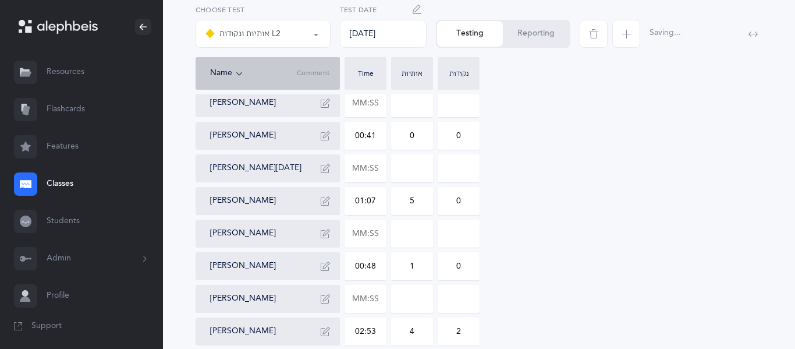
click at [409, 143] on input "0" at bounding box center [412, 135] width 41 height 27
type input "0"
click at [431, 143] on input "0" at bounding box center [412, 135] width 41 height 27
type input "1"
click at [369, 303] on input "text" at bounding box center [365, 298] width 41 height 27
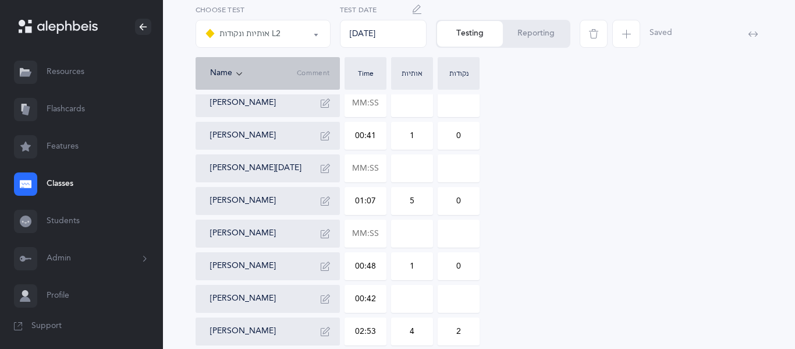
type input "00:42"
type input "0"
click at [411, 309] on input "0" at bounding box center [412, 298] width 41 height 27
click at [420, 307] on input "0" at bounding box center [412, 298] width 41 height 27
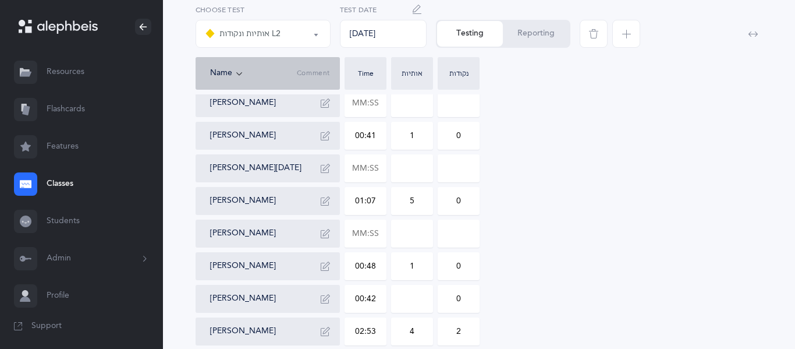
type input "0"
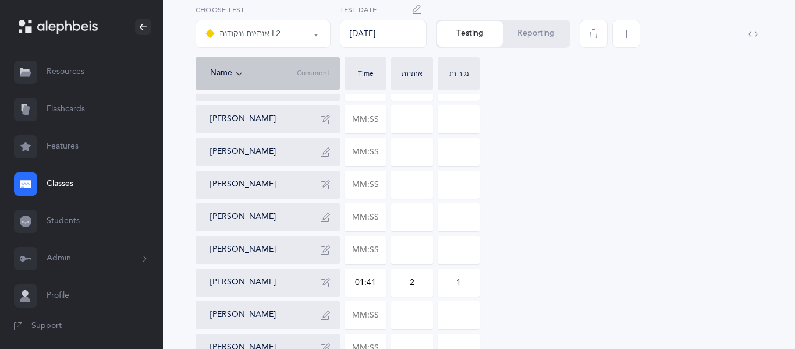
scroll to position [443, 0]
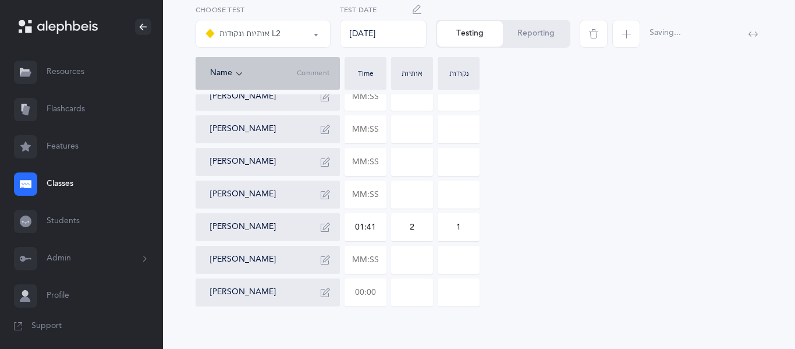
click at [378, 293] on input "text" at bounding box center [365, 292] width 41 height 27
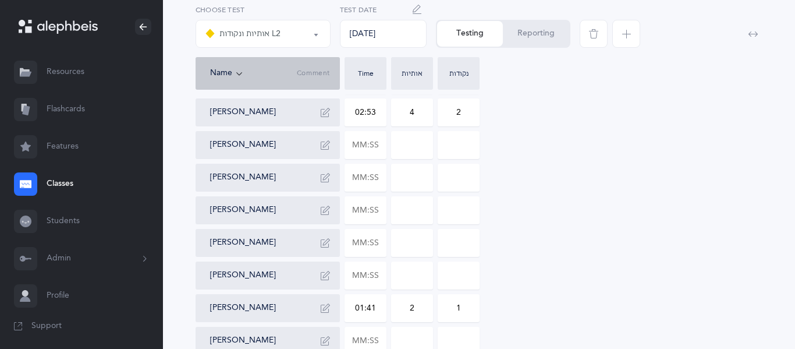
scroll to position [352, 0]
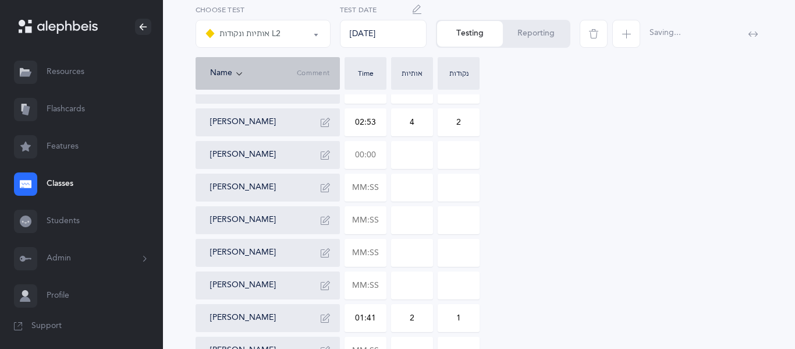
type input "01:06"
type input "0"
click at [365, 157] on input "text" at bounding box center [365, 154] width 41 height 27
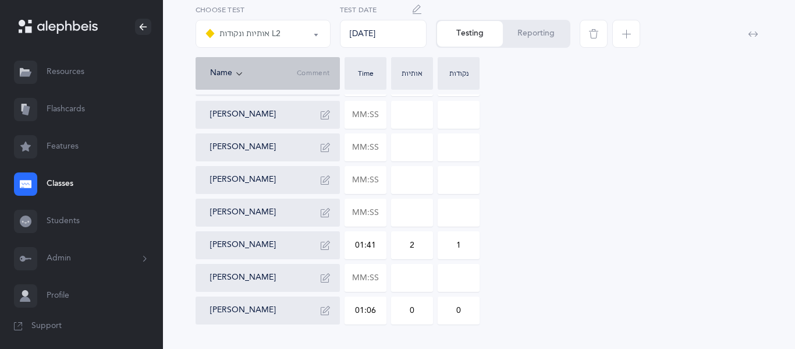
scroll to position [427, 0]
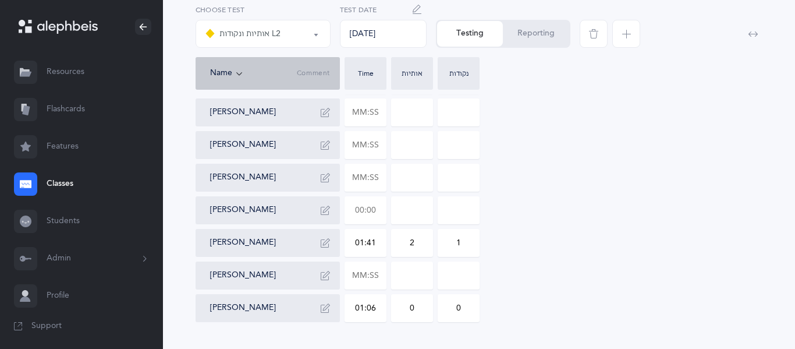
type input "00:48"
type input "0"
click at [367, 216] on input "text" at bounding box center [365, 210] width 41 height 27
type input "00:45"
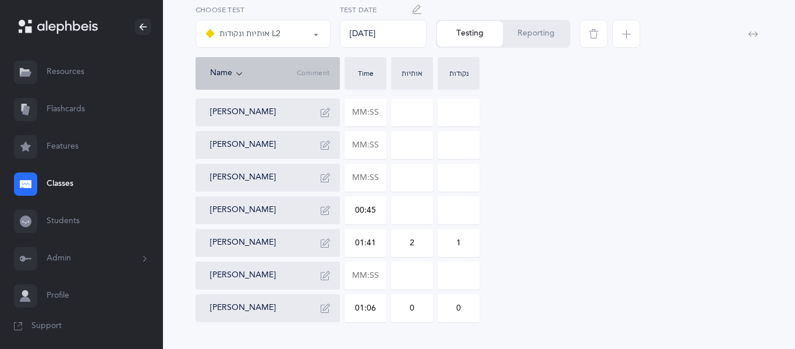
type input "0"
click at [428, 210] on input "0" at bounding box center [412, 210] width 41 height 27
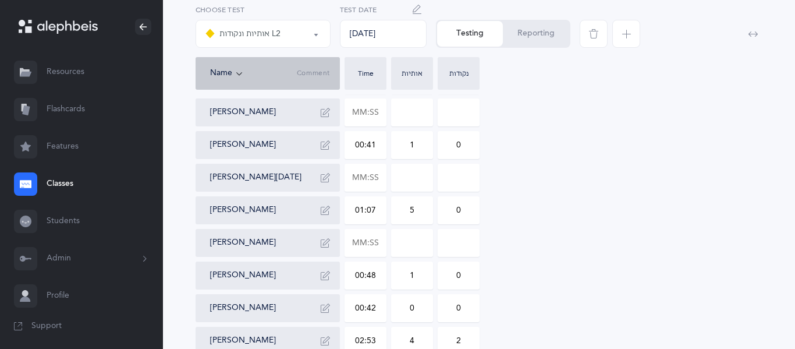
scroll to position [108, 0]
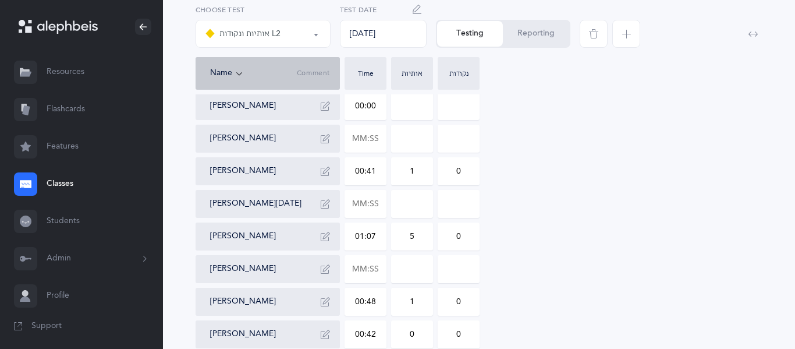
type input "2"
click at [378, 111] on input "00:00" at bounding box center [365, 106] width 41 height 27
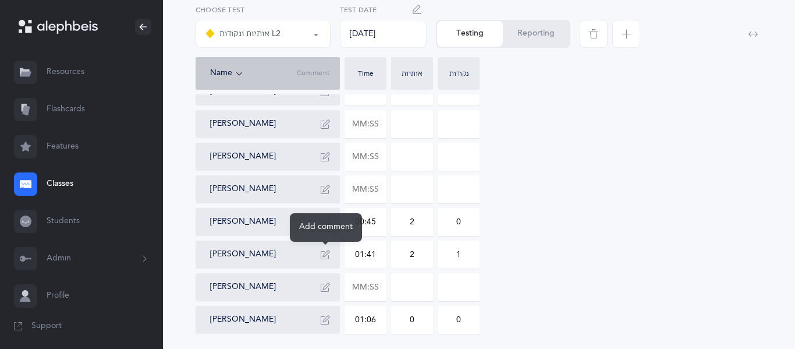
scroll to position [416, 0]
click at [368, 287] on input "text" at bounding box center [365, 286] width 41 height 27
type input "00:58"
type input "0"
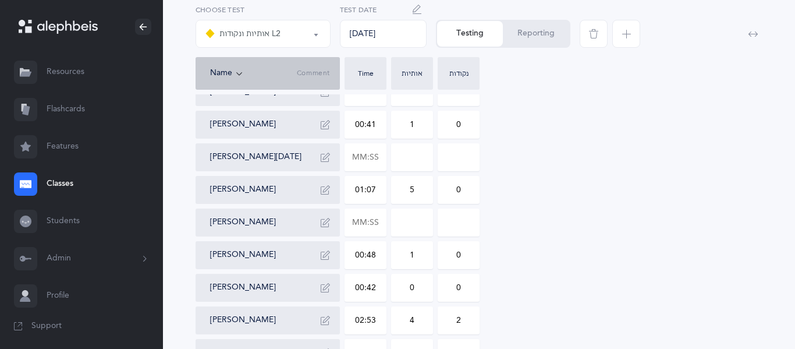
scroll to position [156, 0]
type input "00:43"
type input "0"
click at [382, 154] on input "text" at bounding box center [365, 155] width 41 height 27
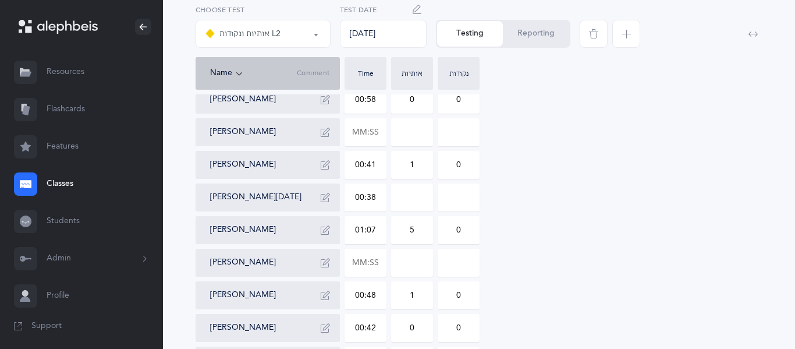
scroll to position [115, 0]
type input "00:38"
type input "0"
click at [376, 126] on input "text" at bounding box center [365, 131] width 41 height 27
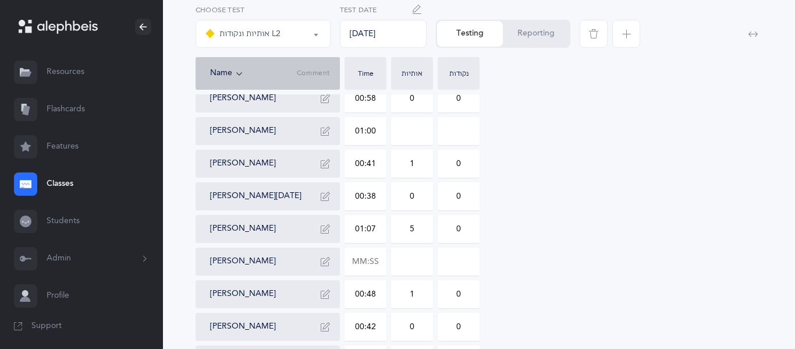
type input "01:00"
type input "0"
click at [433, 138] on div "0" at bounding box center [412, 131] width 42 height 28
click at [470, 130] on input "0" at bounding box center [458, 131] width 41 height 27
type input "0"
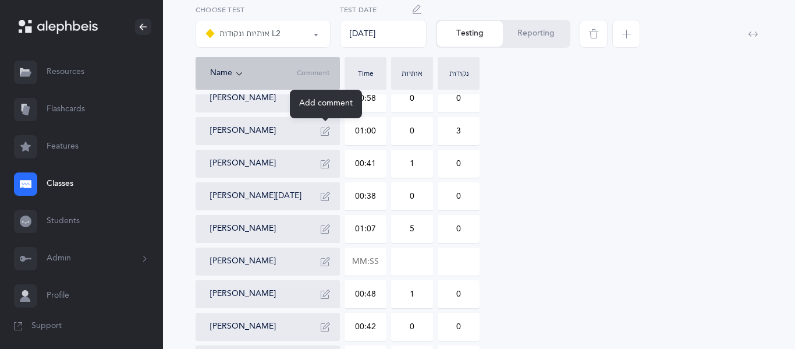
type input "3"
click at [324, 134] on icon "button" at bounding box center [325, 130] width 9 height 9
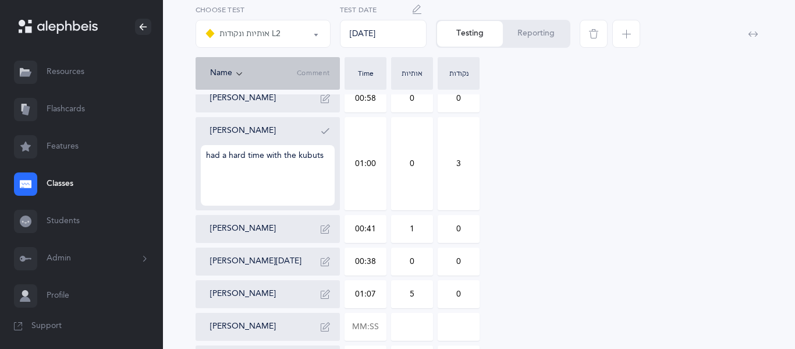
type textarea "had a hard time with the kubuts"
click at [323, 133] on icon "button" at bounding box center [325, 130] width 9 height 9
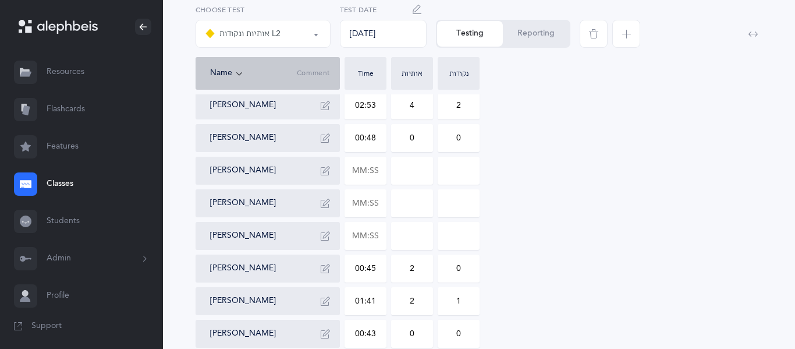
scroll to position [365, 0]
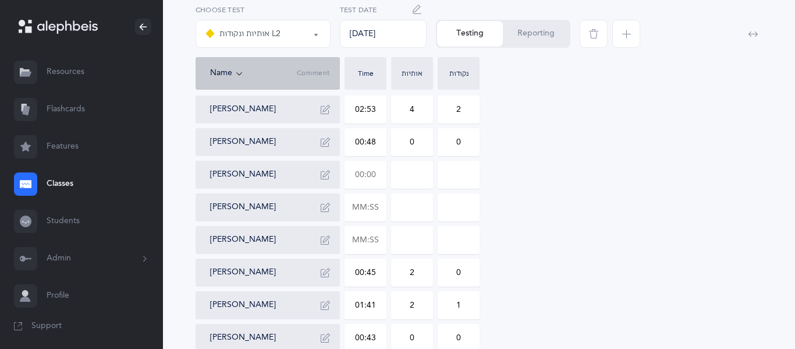
click at [377, 178] on input "text" at bounding box center [365, 174] width 41 height 27
type input "01:00"
type input "0"
click at [537, 189] on div "Olivia Abergel 00:58 0 0 Ori Ben Ami 01:00 0 3 Ori Cueva 00:41 1 0 Amit Dahan 0…" at bounding box center [479, 110] width 567 height 550
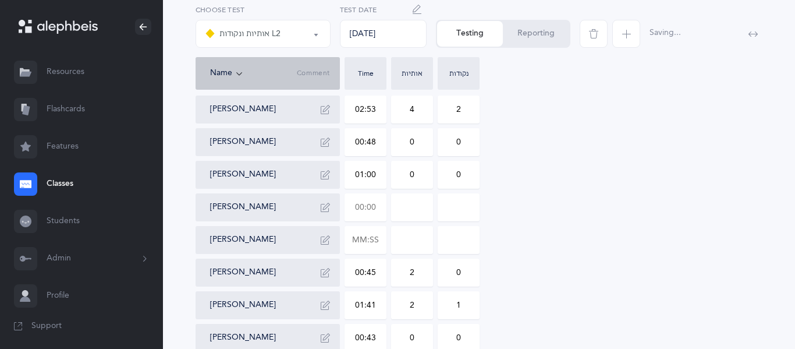
click at [378, 213] on input "text" at bounding box center [365, 207] width 41 height 27
click at [652, 257] on div "Olivia Abergel 00:58 0 0 Ori Ben Ami 01:00 0 3 Ori Cueva 00:41 1 0 Amit Dahan 0…" at bounding box center [479, 110] width 567 height 550
type input "00:50"
type input "0"
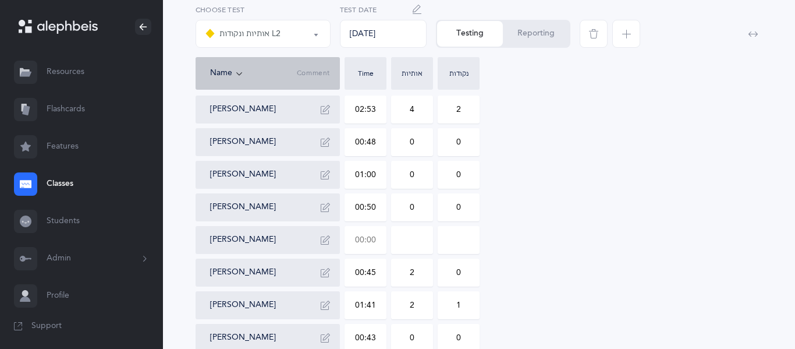
click at [373, 239] on input "text" at bounding box center [365, 240] width 41 height 27
type input "01:42"
type input "0"
click at [424, 249] on input "0" at bounding box center [412, 240] width 41 height 27
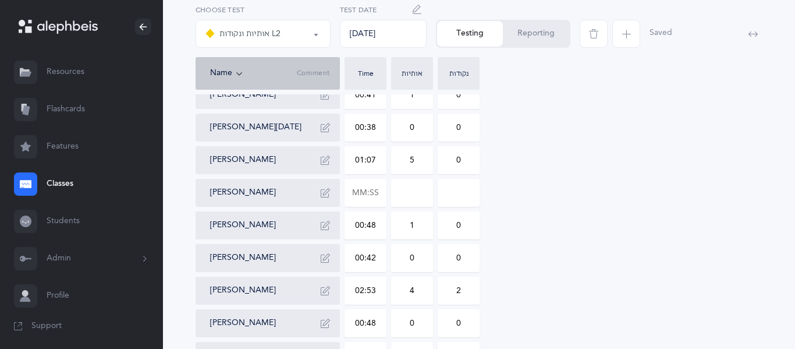
scroll to position [183, 0]
type input "3"
click at [376, 201] on input "text" at bounding box center [365, 194] width 41 height 27
type input "00:05"
type input "01:04"
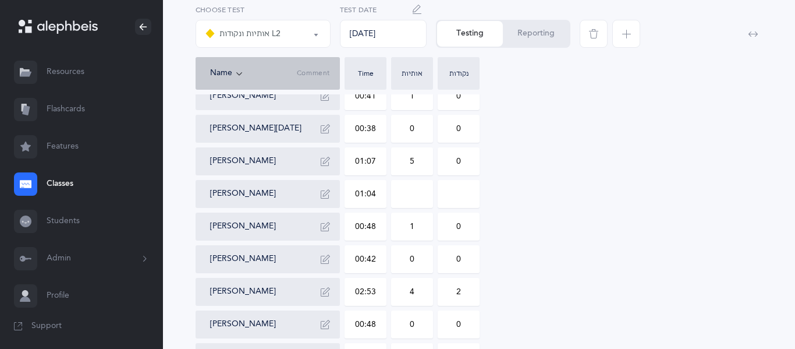
type input "0"
click at [412, 204] on input "0" at bounding box center [412, 194] width 41 height 27
type input "0"
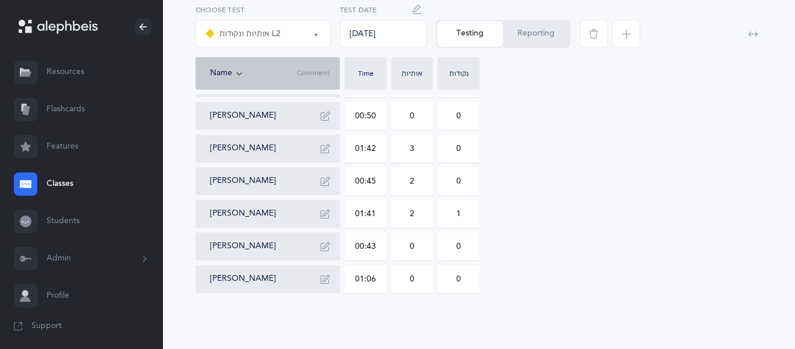
scroll to position [0, 0]
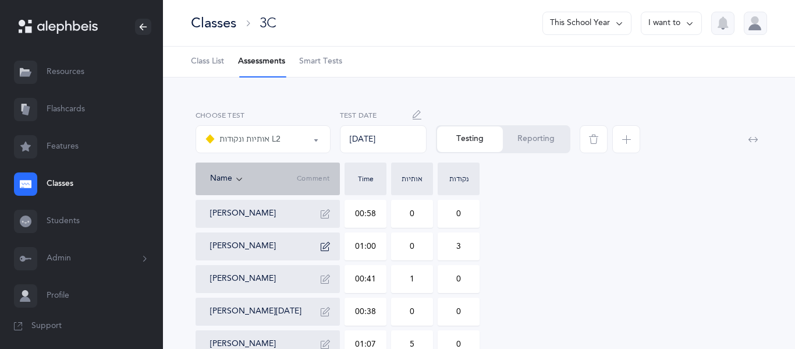
type input "1"
click at [55, 186] on link "Classes" at bounding box center [81, 183] width 163 height 37
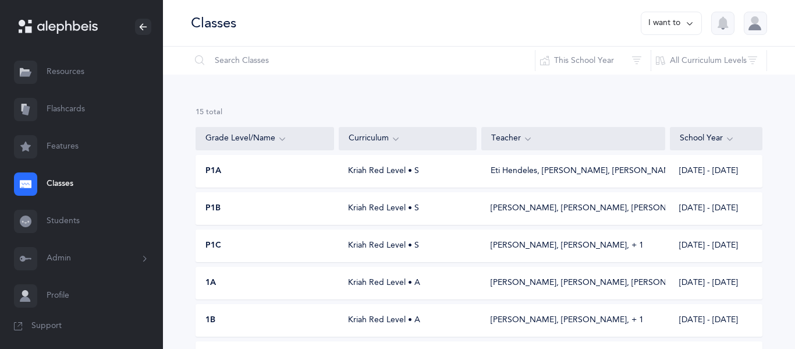
scroll to position [270, 0]
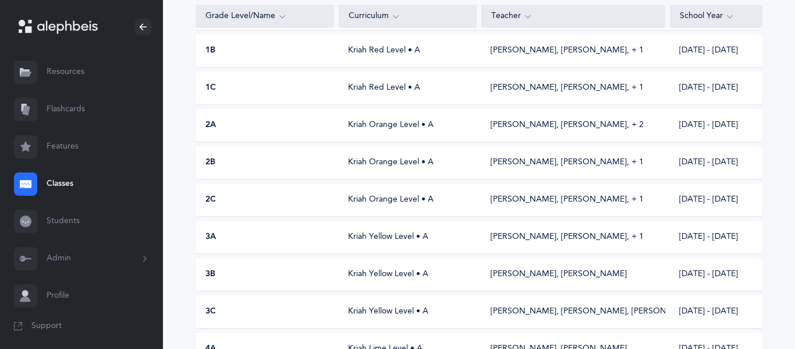
click at [249, 118] on div "2A Kriah Orange Level • A Andi Schochet, Rachel Khorramian‪, + 2‬ 2025 - 2026" at bounding box center [479, 125] width 567 height 33
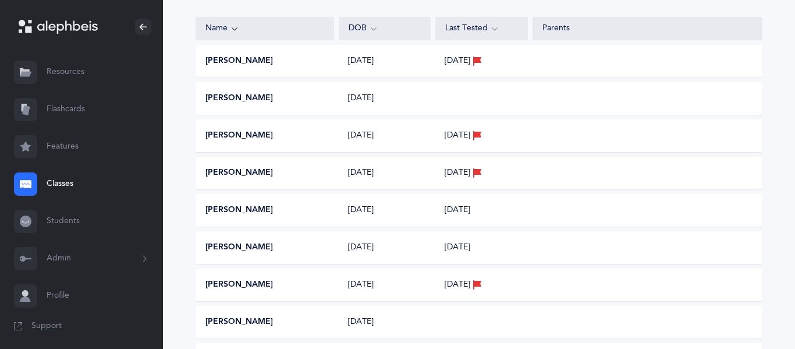
scroll to position [179, 0]
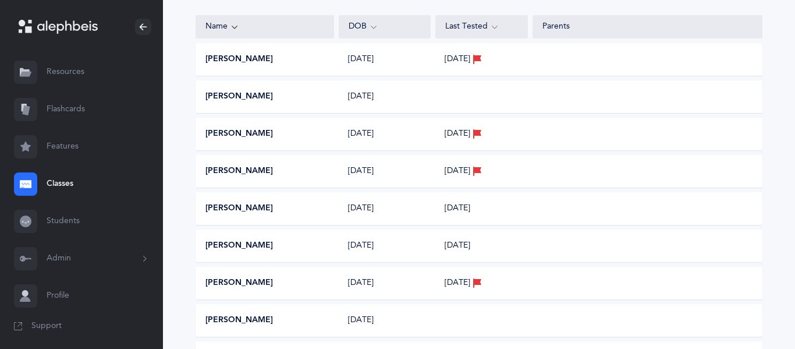
click at [242, 97] on button "[PERSON_NAME]" at bounding box center [240, 97] width 68 height 12
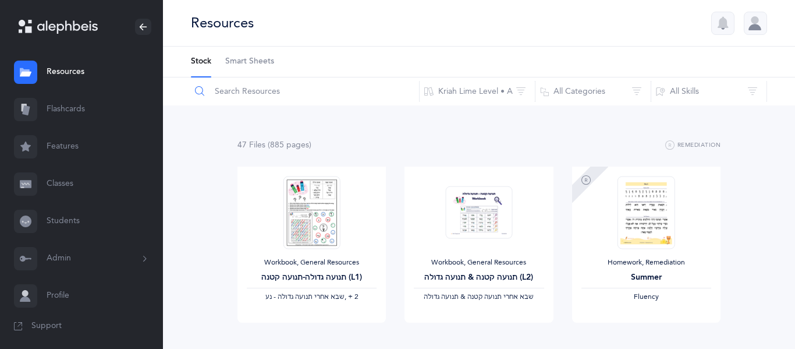
click at [300, 98] on input "text" at bounding box center [304, 91] width 229 height 28
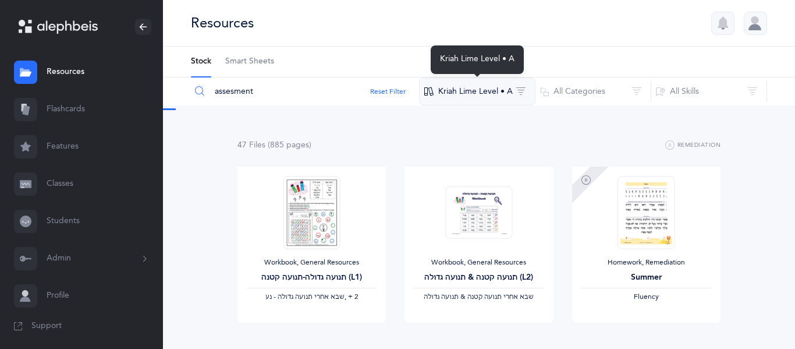
type input "assesment"
click at [506, 95] on button "Kriah Lime Level • A" at bounding box center [477, 91] width 116 height 28
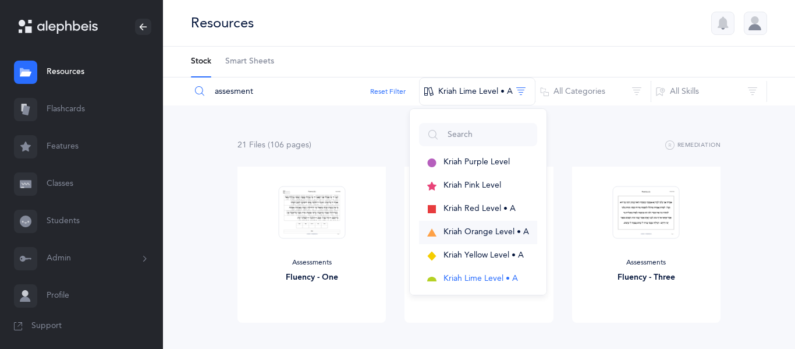
click at [444, 228] on span "Kriah Orange Level • A" at bounding box center [487, 231] width 86 height 9
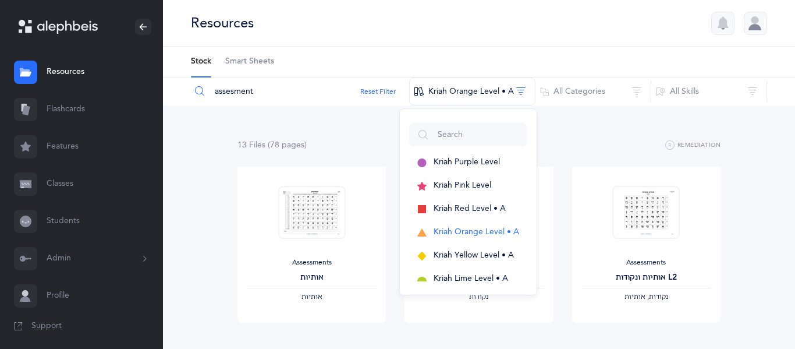
click at [575, 148] on div "13 File s (78 page s ) Remediation" at bounding box center [479, 145] width 483 height 15
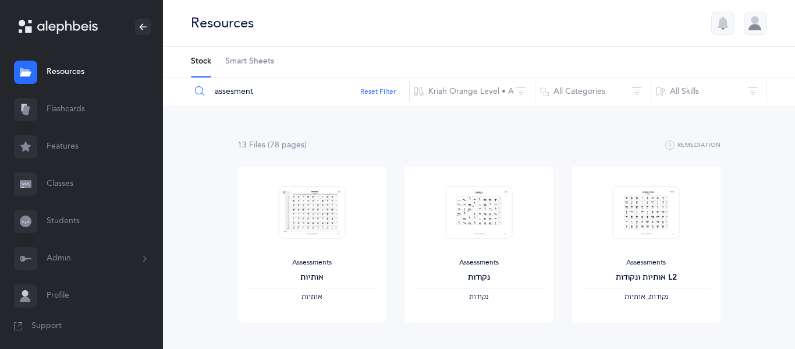
click at [575, 148] on div "13 File s (78 page s ) Remediation" at bounding box center [479, 145] width 483 height 15
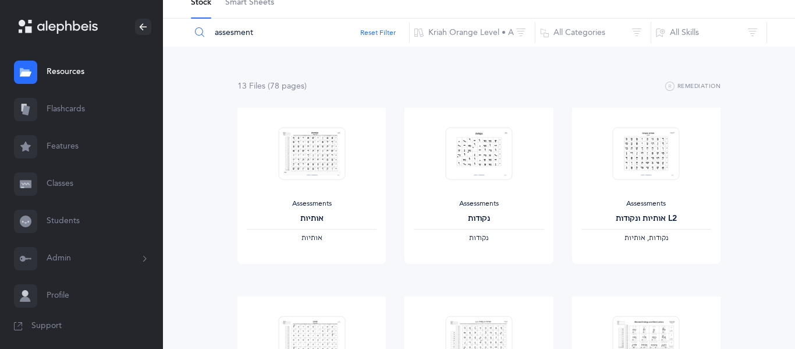
scroll to position [62, 0]
click at [324, 277] on link "View" at bounding box center [312, 272] width 148 height 23
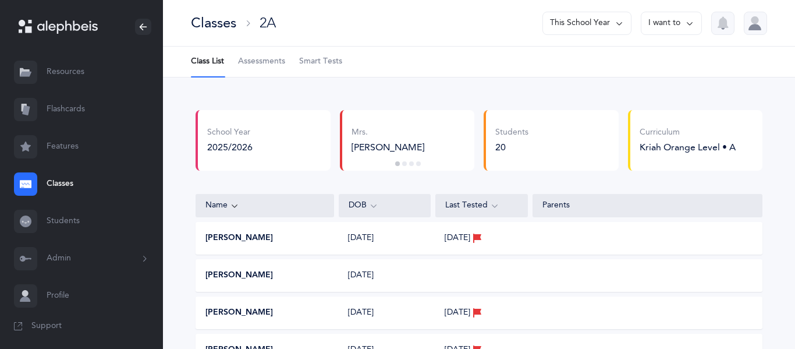
scroll to position [1, 0]
click at [316, 56] on span "Smart Tests" at bounding box center [320, 61] width 43 height 12
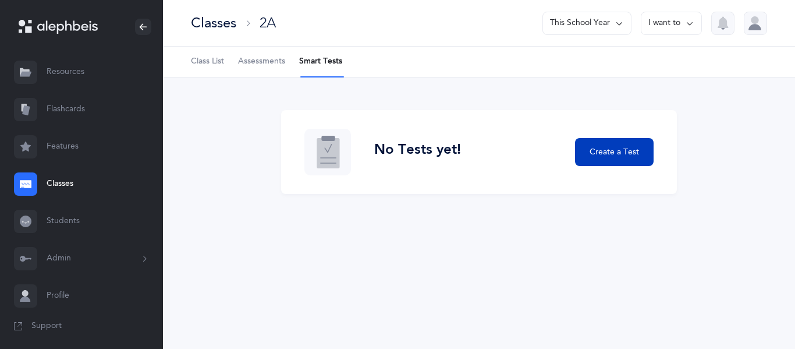
click at [608, 157] on span "Create a Test" at bounding box center [614, 152] width 49 height 12
select select
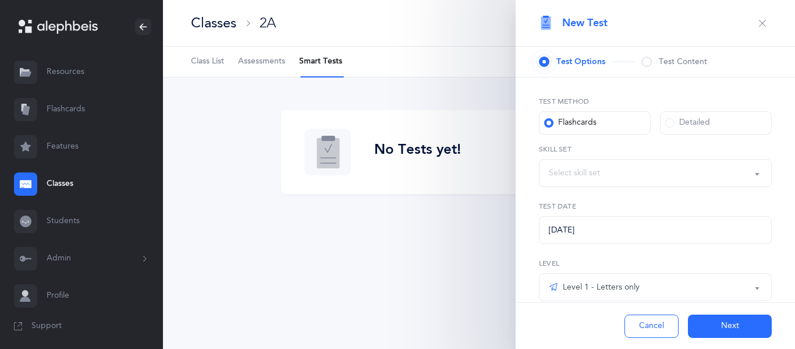
select select "letters-nekudos"
select select "27"
click at [769, 20] on button "button" at bounding box center [762, 23] width 19 height 19
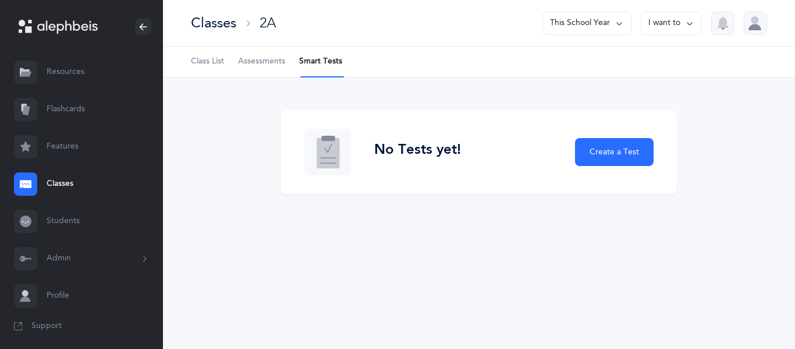
click at [270, 66] on span "Assessments" at bounding box center [261, 62] width 47 height 12
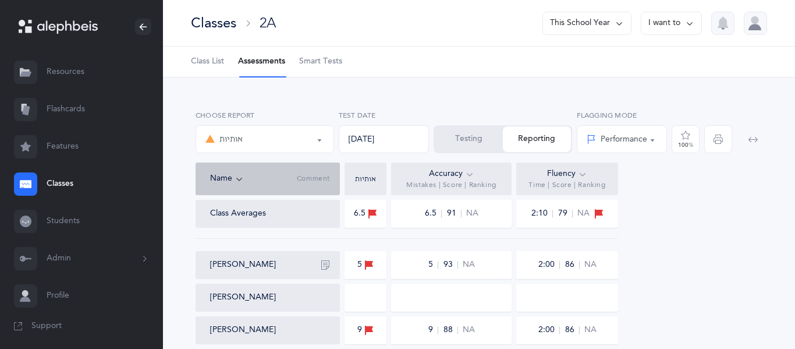
click at [356, 295] on div at bounding box center [366, 298] width 42 height 28
click at [369, 299] on div at bounding box center [366, 298] width 42 height 28
click at [252, 296] on button "[PERSON_NAME]" at bounding box center [243, 298] width 66 height 12
click at [466, 135] on button "Testing" at bounding box center [469, 139] width 68 height 26
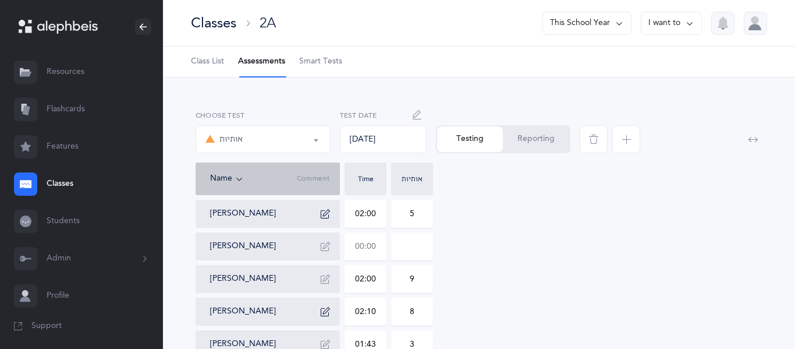
click at [360, 258] on input "text" at bounding box center [365, 246] width 41 height 27
type input "02:30"
type input "0"
click at [409, 253] on input "0" at bounding box center [412, 246] width 41 height 27
drag, startPoint x: 419, startPoint y: 247, endPoint x: 404, endPoint y: 247, distance: 15.1
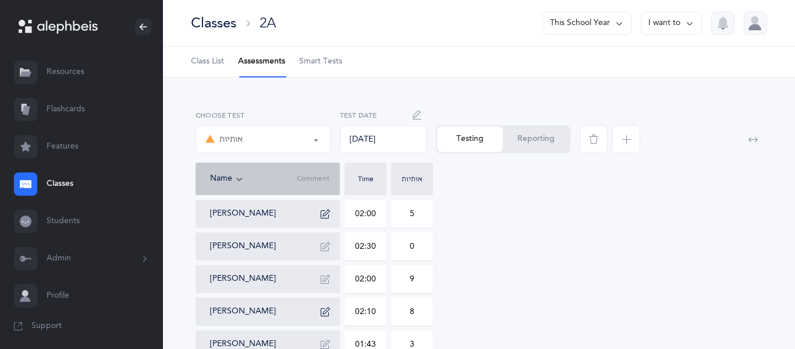
click at [404, 247] on input "0" at bounding box center [412, 246] width 41 height 27
type input "5"
click at [325, 247] on icon "button" at bounding box center [325, 246] width 9 height 9
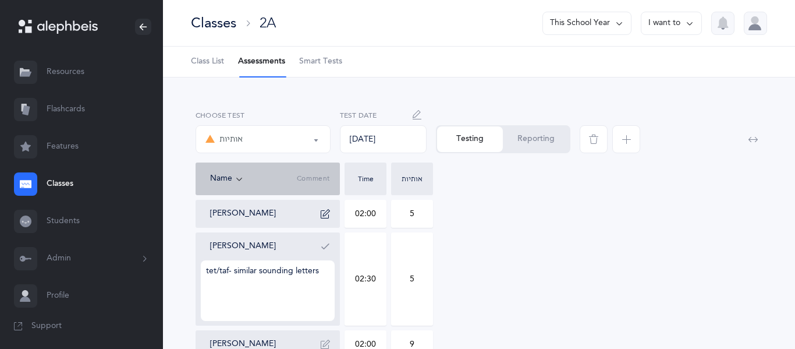
type textarea "tet/taf- similar sounding letters"
click at [328, 247] on icon "button" at bounding box center [325, 246] width 9 height 9
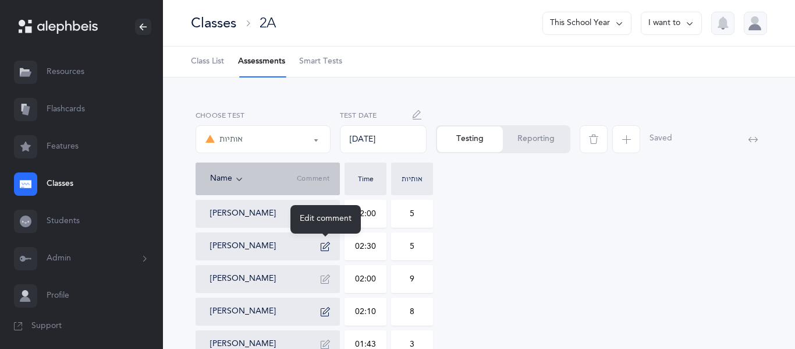
click at [321, 245] on icon "button" at bounding box center [325, 246] width 9 height 9
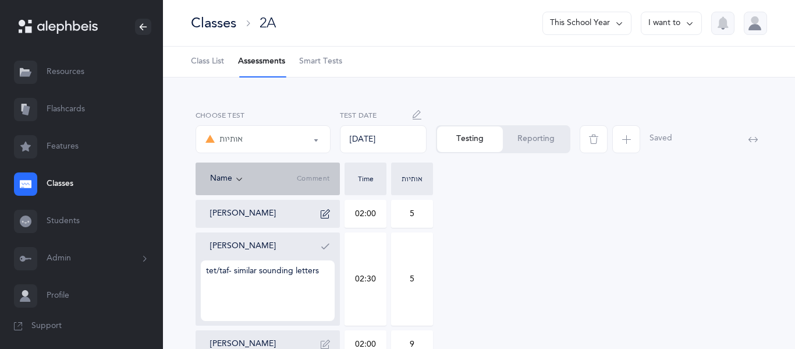
click at [321, 244] on icon "button" at bounding box center [325, 246] width 9 height 9
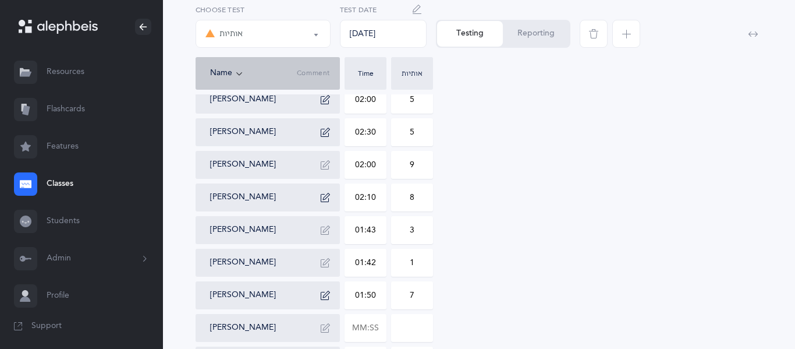
scroll to position [116, 0]
drag, startPoint x: 795, startPoint y: 13, endPoint x: 788, endPoint y: 78, distance: 65.6
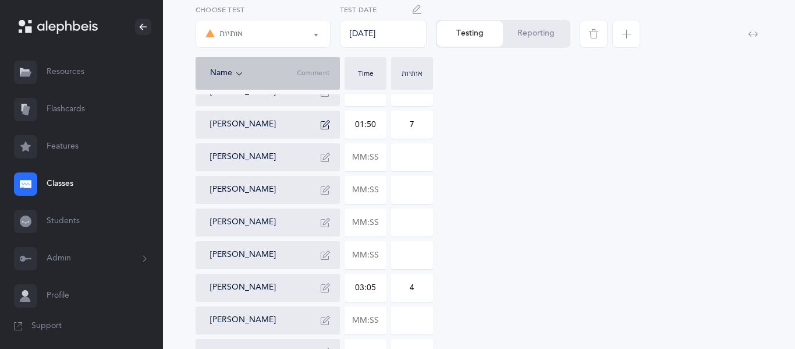
scroll to position [292, 0]
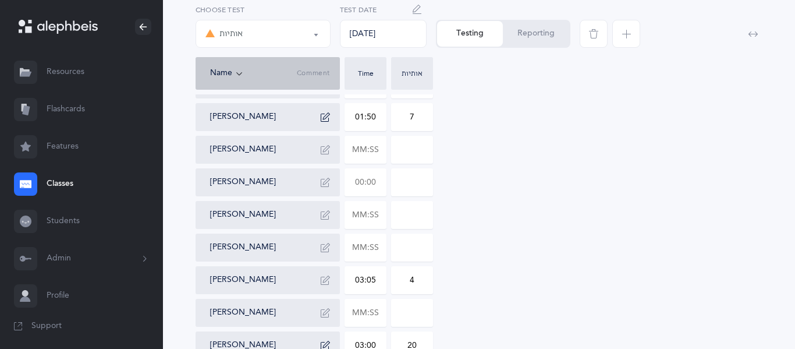
click at [376, 181] on input "text" at bounding box center [365, 182] width 41 height 27
type input "02:35"
type input "0"
click at [418, 180] on input "0" at bounding box center [412, 182] width 41 height 27
type input "4"
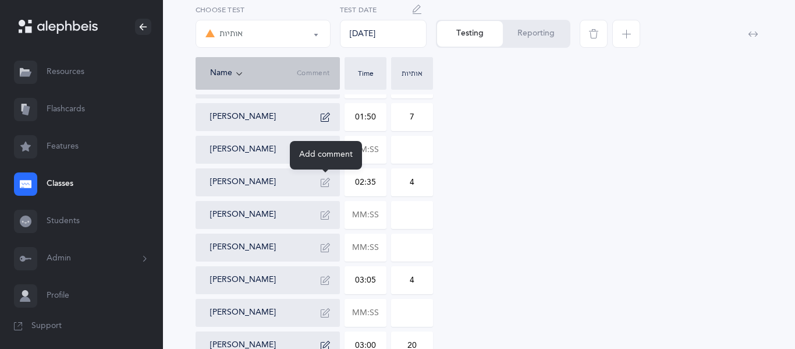
click at [329, 185] on icon "button" at bounding box center [325, 182] width 9 height 9
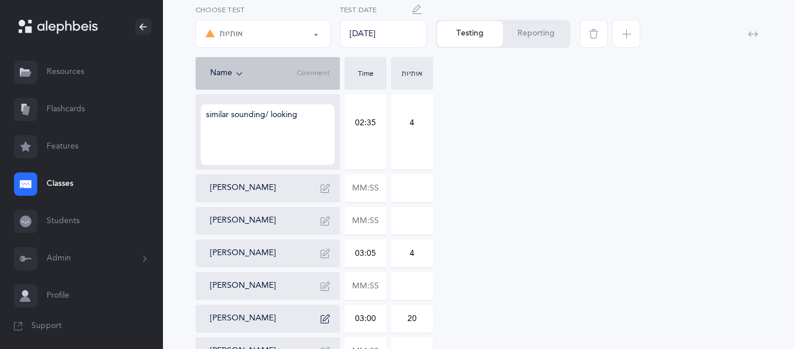
scroll to position [388, 0]
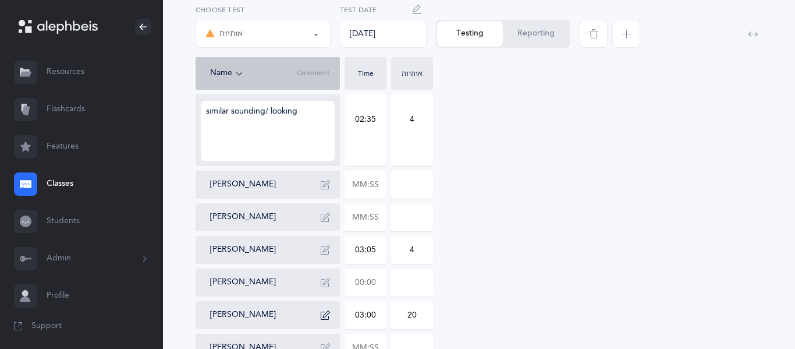
type textarea "similar sounding/ looking"
click at [359, 283] on input "text" at bounding box center [365, 282] width 41 height 27
type input "01:35"
type input "0"
click at [413, 277] on input "0" at bounding box center [412, 282] width 41 height 27
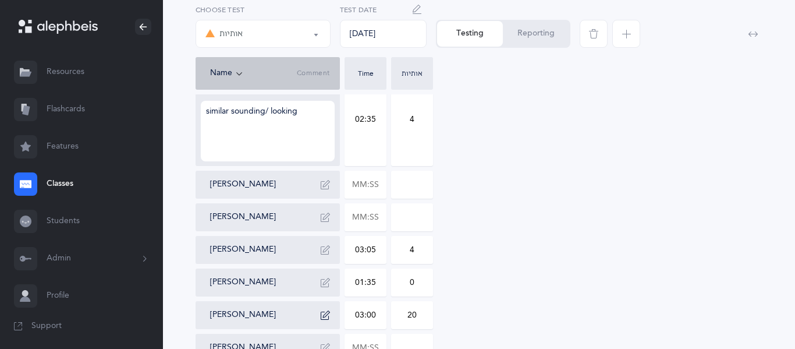
scroll to position [388, 0]
click at [378, 183] on input "text" at bounding box center [365, 184] width 41 height 27
type input "01:50"
type input "0"
click at [417, 193] on input "0" at bounding box center [412, 184] width 41 height 27
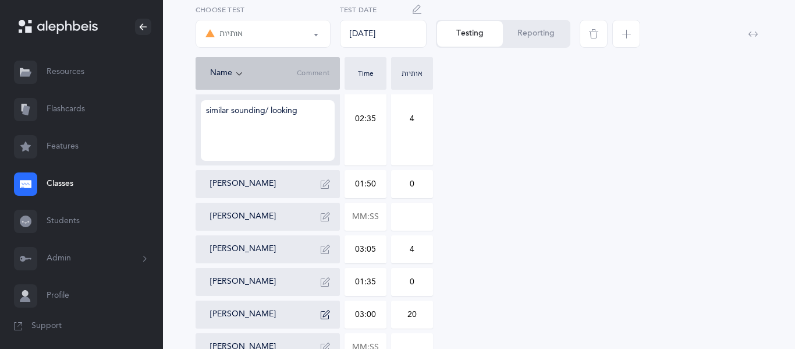
drag, startPoint x: 419, startPoint y: 187, endPoint x: 409, endPoint y: 187, distance: 9.9
click at [409, 187] on input "0" at bounding box center [412, 184] width 41 height 27
type input "3"
click at [323, 185] on icon "button" at bounding box center [325, 183] width 9 height 9
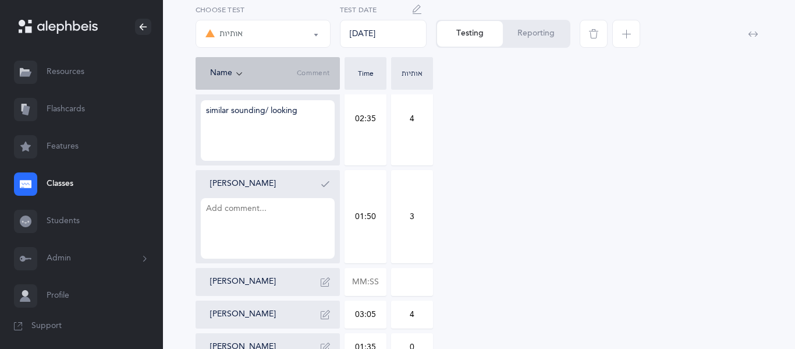
click at [286, 213] on textarea at bounding box center [268, 228] width 134 height 61
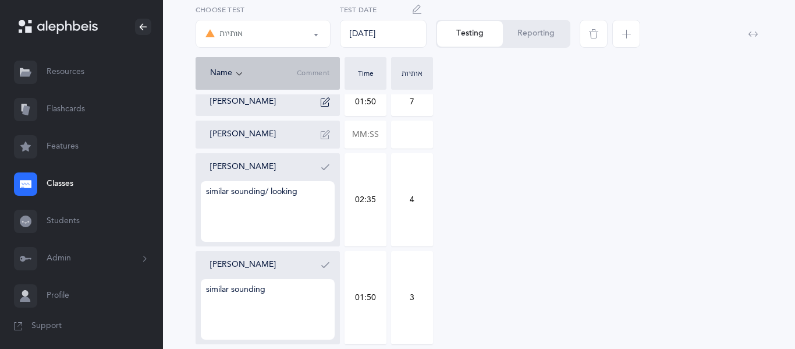
scroll to position [307, 0]
type textarea "similar sounding"
click at [328, 171] on icon "button" at bounding box center [325, 167] width 9 height 9
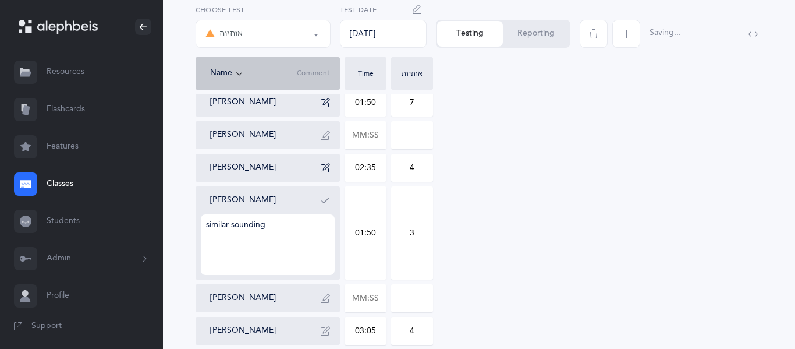
click at [327, 208] on button "button" at bounding box center [325, 200] width 19 height 19
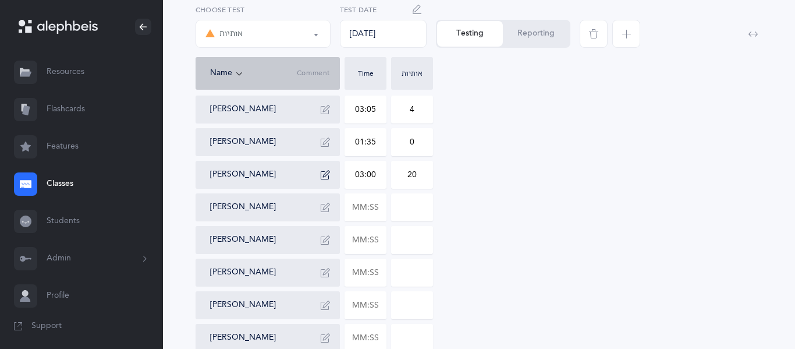
scroll to position [469, 0]
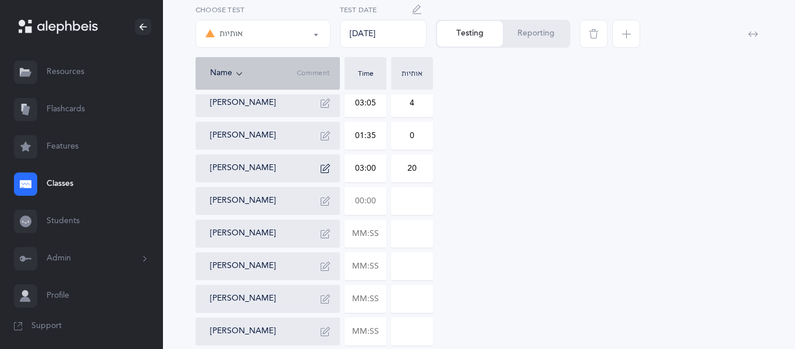
click at [358, 208] on input "text" at bounding box center [365, 200] width 41 height 27
type input "02:35"
type input "0"
click at [433, 201] on div "[PERSON_NAME] 02:00 5 [PERSON_NAME] 02:30 5 [PERSON_NAME] 02:00 9 [PERSON_NAME]…" at bounding box center [479, 53] width 567 height 647
click at [421, 201] on input "0" at bounding box center [412, 200] width 41 height 27
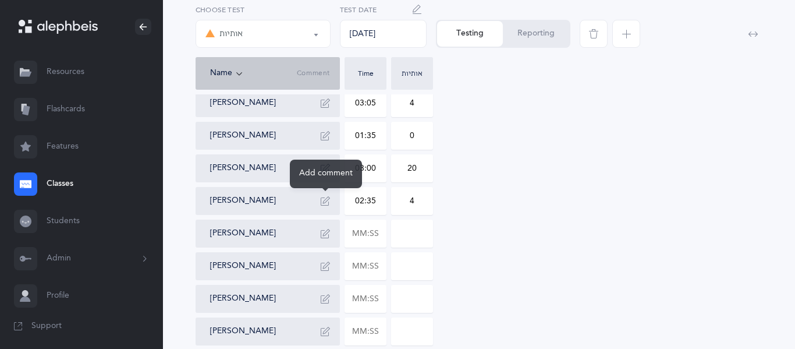
type input "4"
click at [324, 200] on icon "button" at bounding box center [325, 200] width 9 height 9
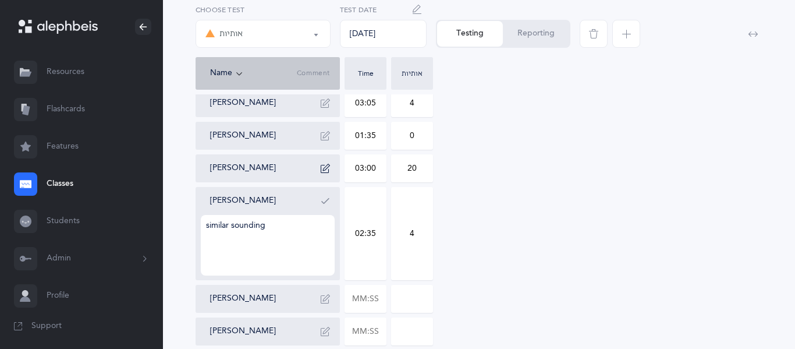
type textarea "similar sounding"
click at [329, 196] on icon "button" at bounding box center [325, 200] width 9 height 9
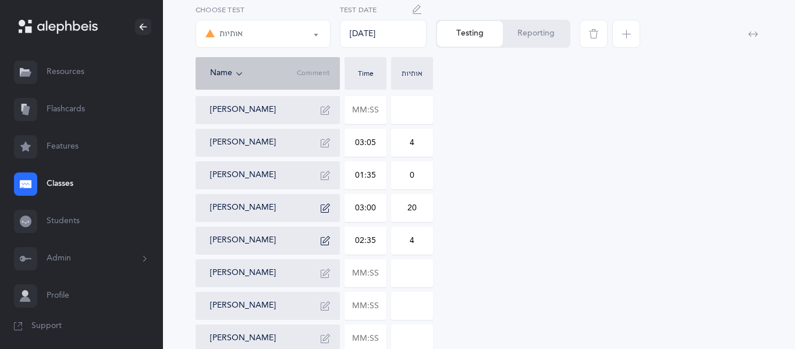
scroll to position [391, 0]
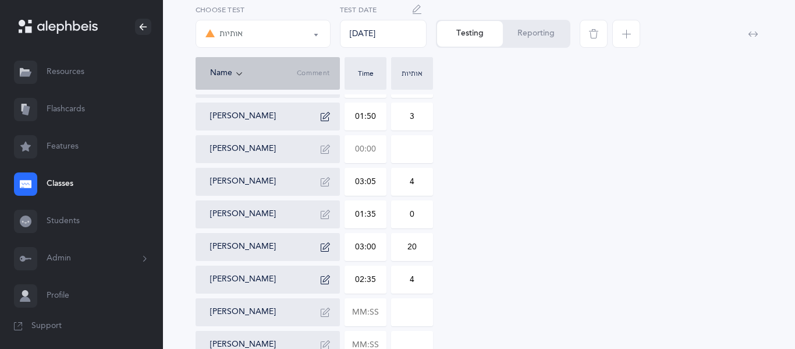
click at [383, 146] on input "text" at bounding box center [365, 149] width 41 height 27
type input "02:00"
type input "0"
click at [405, 154] on input "0" at bounding box center [412, 149] width 41 height 27
drag, startPoint x: 417, startPoint y: 150, endPoint x: 405, endPoint y: 151, distance: 12.2
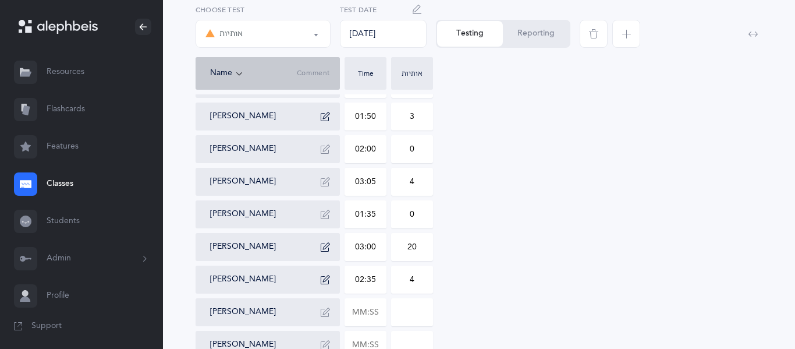
click at [405, 151] on input "0" at bounding box center [412, 149] width 41 height 27
type input "2"
click at [328, 147] on icon "button" at bounding box center [325, 148] width 9 height 9
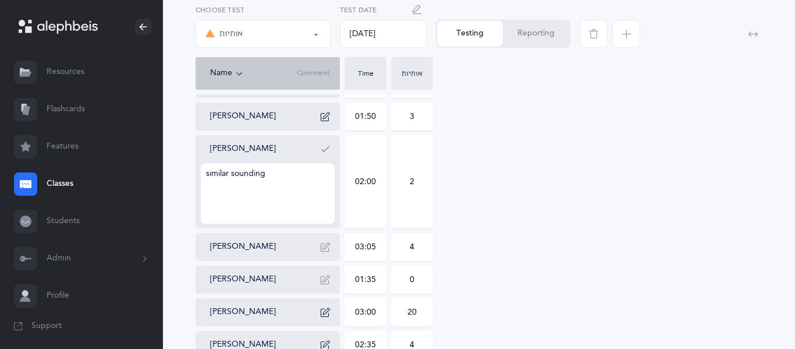
type textarea "similar sounding"
click at [328, 151] on icon "button" at bounding box center [325, 148] width 9 height 9
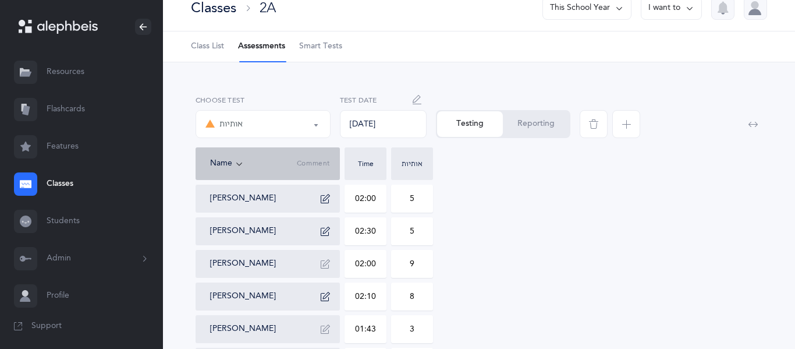
scroll to position [0, 0]
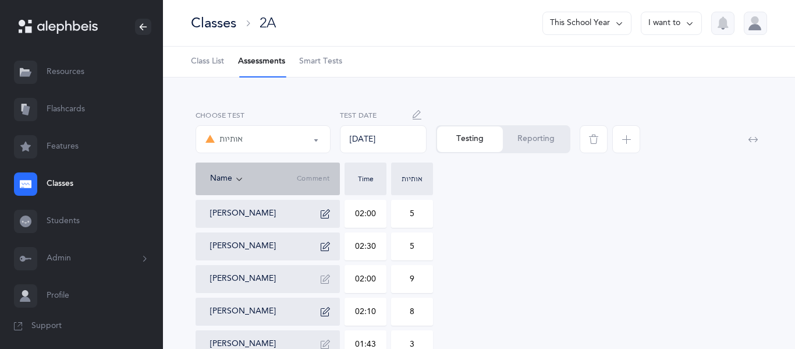
click at [241, 23] on div "Classes 2A" at bounding box center [233, 22] width 85 height 19
click at [268, 23] on div "2A" at bounding box center [268, 22] width 16 height 19
click at [252, 22] on icon at bounding box center [247, 23] width 9 height 9
click at [248, 23] on icon at bounding box center [247, 23] width 9 height 9
click at [61, 182] on link "Classes" at bounding box center [81, 183] width 163 height 37
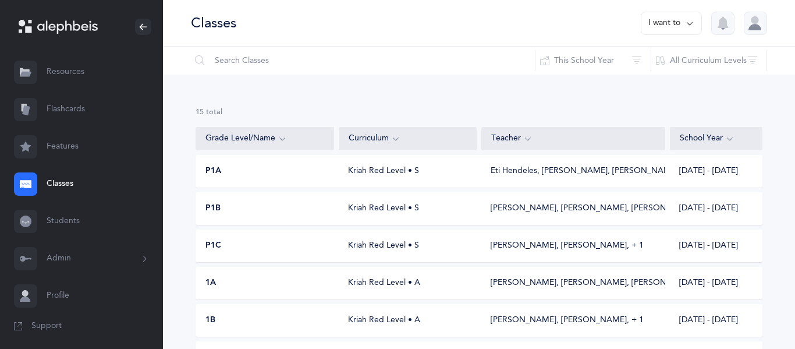
click at [215, 37] on div "Classes I want to" at bounding box center [479, 23] width 632 height 47
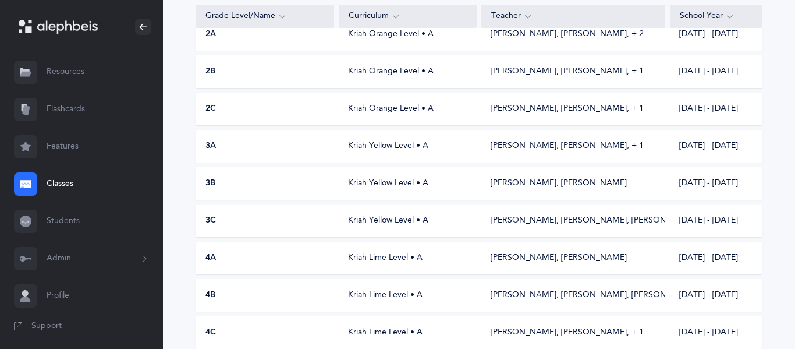
scroll to position [363, 0]
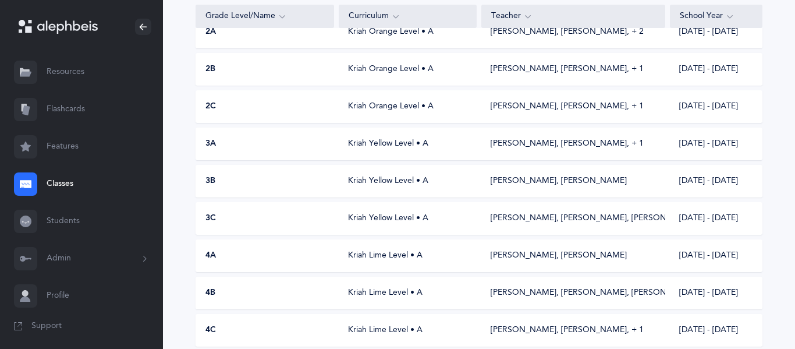
click at [341, 141] on div "Kriah Yellow Level • A" at bounding box center [408, 144] width 138 height 12
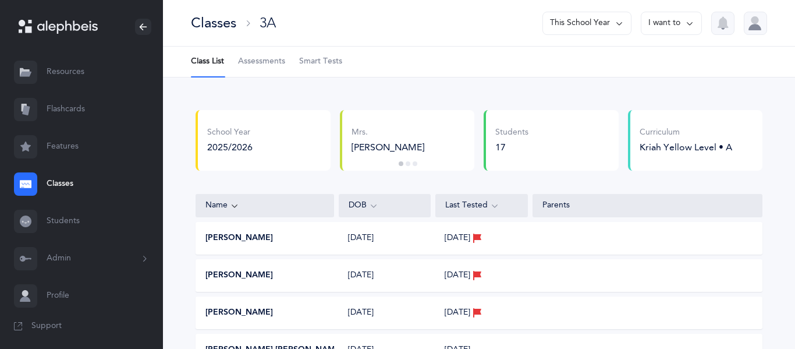
click at [271, 62] on span "Assessments" at bounding box center [261, 62] width 47 height 12
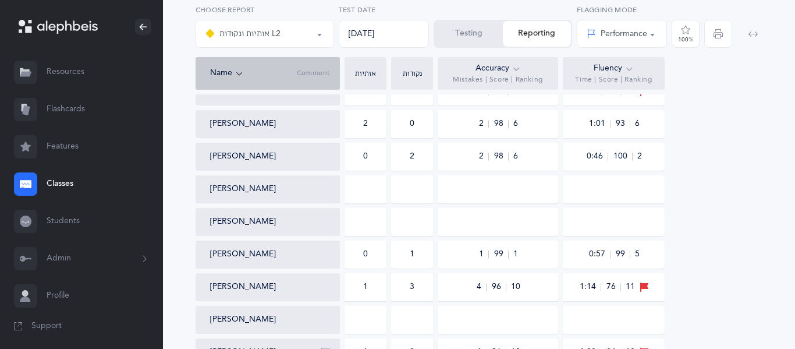
scroll to position [303, 0]
click at [367, 193] on div at bounding box center [366, 190] width 42 height 28
click at [470, 42] on button "Testing" at bounding box center [469, 34] width 68 height 26
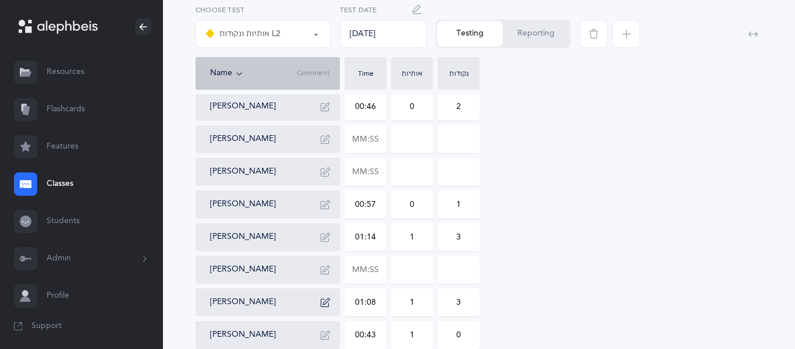
click at [417, 263] on input at bounding box center [412, 269] width 41 height 27
click at [374, 266] on input "text" at bounding box center [365, 269] width 41 height 27
click at [396, 262] on input at bounding box center [412, 269] width 41 height 27
type input "00:34"
type input "0"
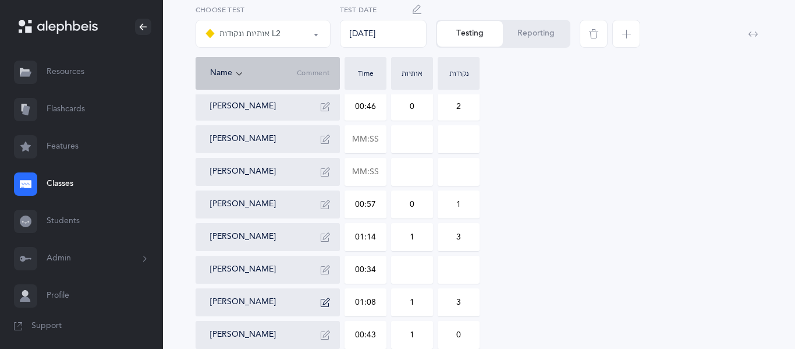
type input "0"
click at [463, 274] on input "0" at bounding box center [458, 269] width 41 height 27
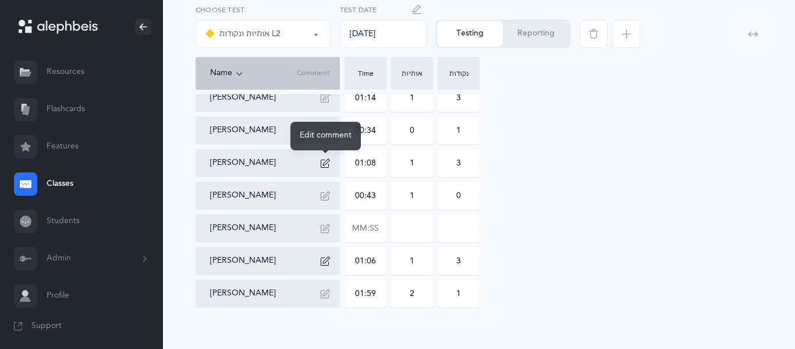
scroll to position [457, 0]
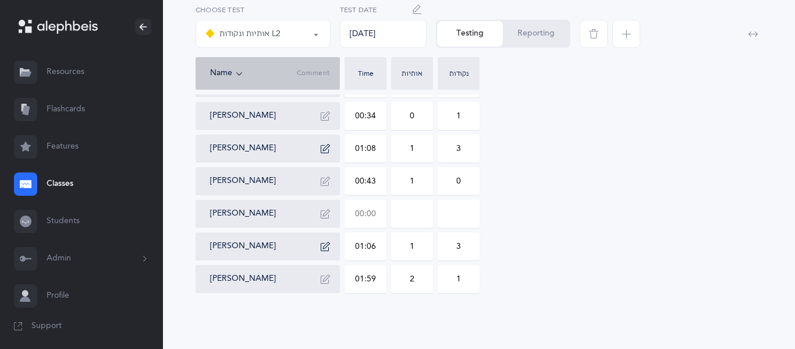
type input "1"
click at [375, 214] on input "text" at bounding box center [365, 213] width 41 height 27
click at [407, 227] on input at bounding box center [412, 213] width 41 height 27
type input "00:55"
type input "0"
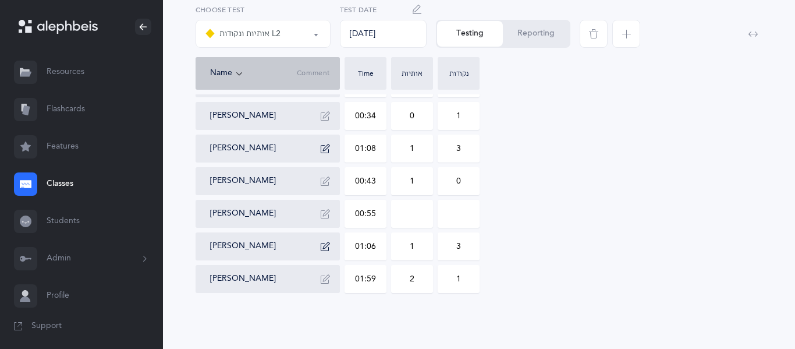
type input "0"
click at [419, 222] on input "0" at bounding box center [412, 213] width 41 height 27
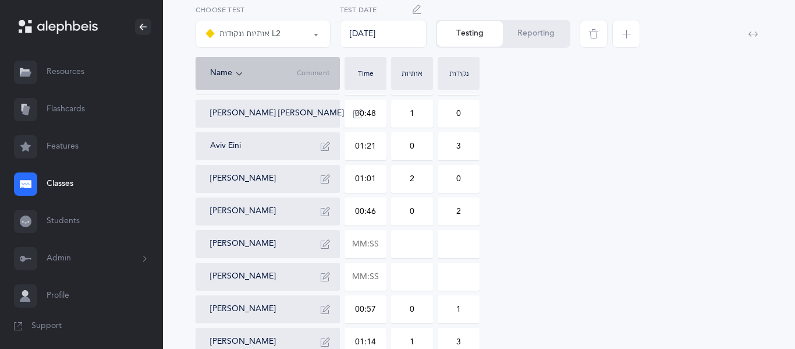
scroll to position [201, 0]
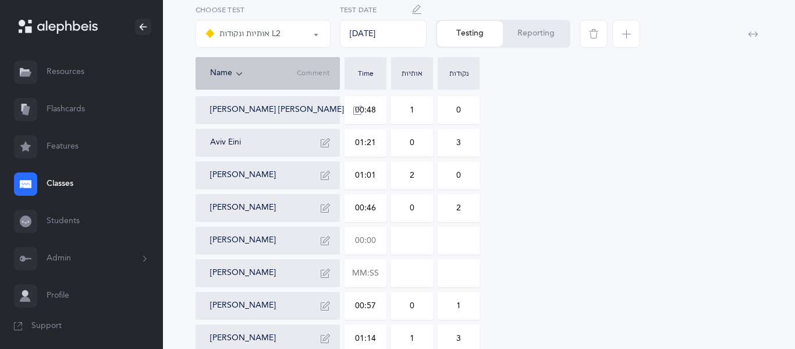
type input "1"
click at [366, 236] on input "text" at bounding box center [365, 240] width 41 height 27
click at [412, 249] on input at bounding box center [412, 240] width 41 height 27
type input "00:58"
type input "0"
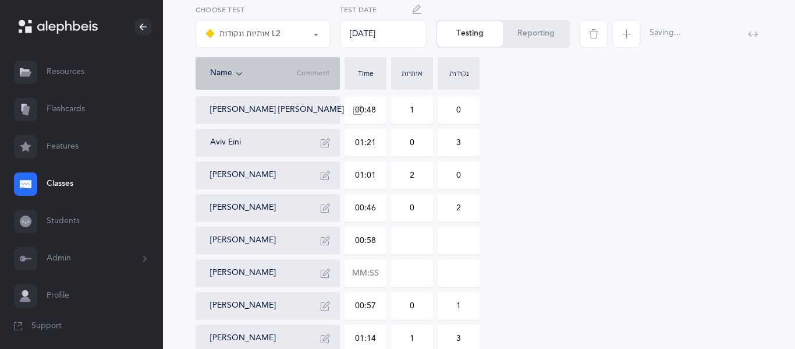
type input "0"
type input "2"
click at [323, 239] on icon "button" at bounding box center [325, 240] width 9 height 9
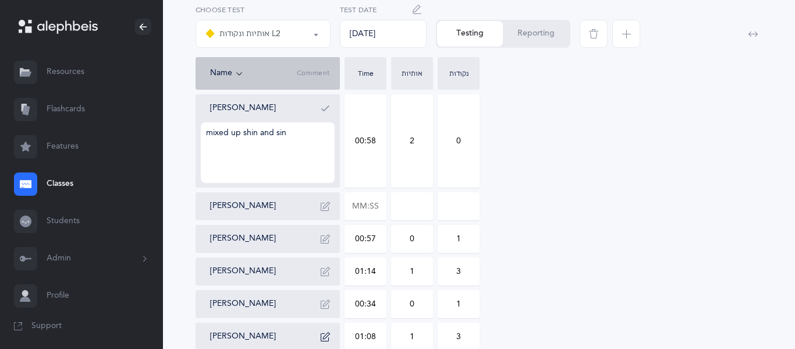
scroll to position [334, 0]
type textarea "mixed up shin and sin"
click at [373, 211] on input "text" at bounding box center [365, 205] width 41 height 27
click at [426, 198] on input at bounding box center [412, 205] width 41 height 27
type input "00:31"
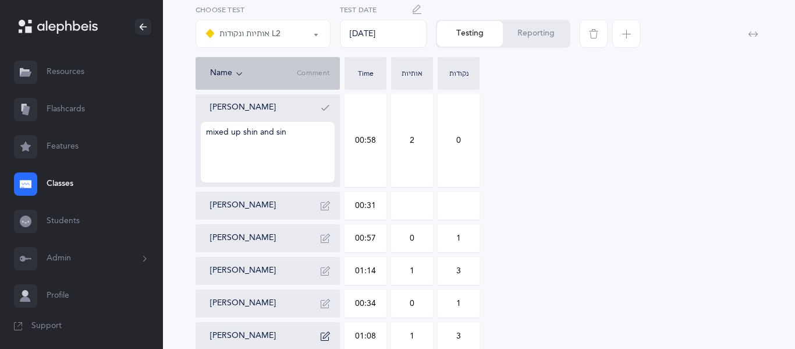
type input "0"
click at [324, 209] on icon "button" at bounding box center [325, 205] width 9 height 9
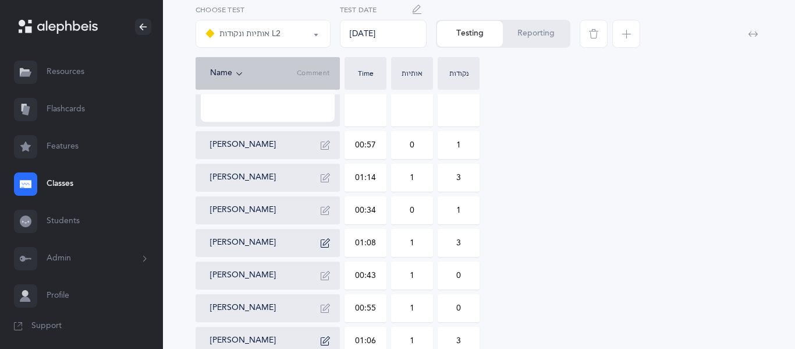
type textarea "great!"
click at [284, 246] on div "[PERSON_NAME]" at bounding box center [272, 242] width 125 height 19
click at [326, 244] on icon "button" at bounding box center [325, 242] width 9 height 9
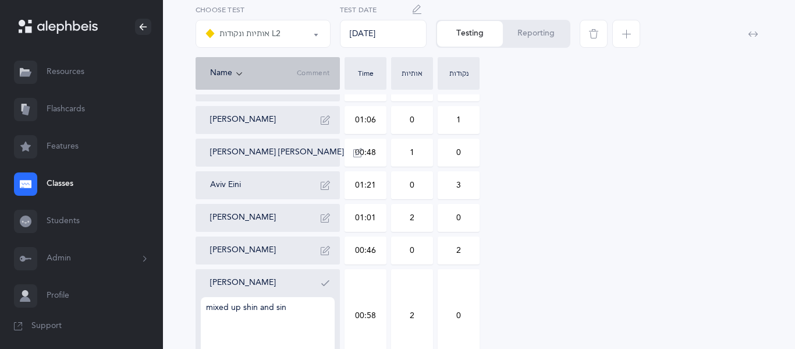
scroll to position [153, 0]
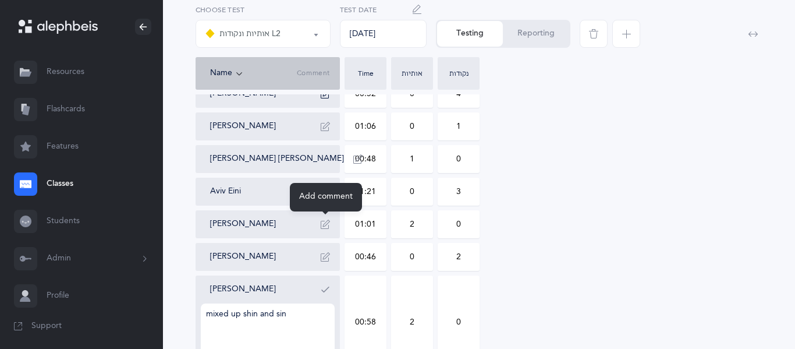
click at [330, 232] on button "button" at bounding box center [325, 224] width 19 height 19
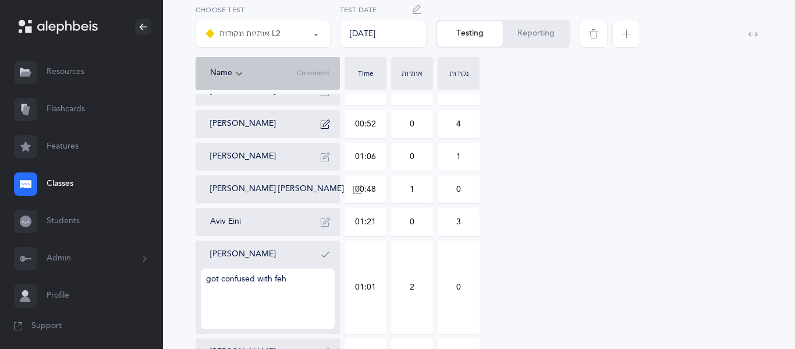
scroll to position [99, 0]
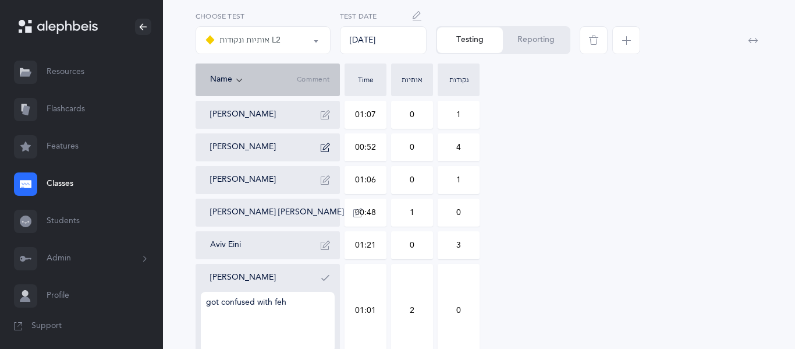
type textarea "got confused with feh"
click at [283, 158] on div "[PERSON_NAME]" at bounding box center [268, 147] width 144 height 28
click at [331, 151] on button "button" at bounding box center [325, 147] width 19 height 19
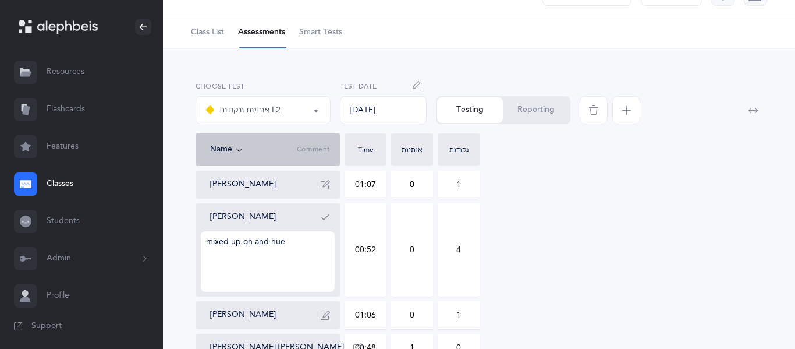
scroll to position [783, 0]
